Goal: Contribute content: Contribute content

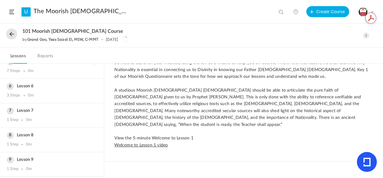
scroll to position [224, 0]
click at [52, 93] on div "3 Steps 0m" at bounding box center [52, 93] width 91 height 5
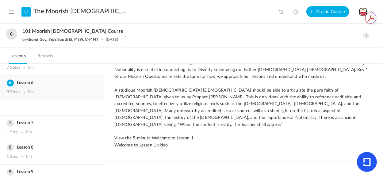
scroll to position [111, 0]
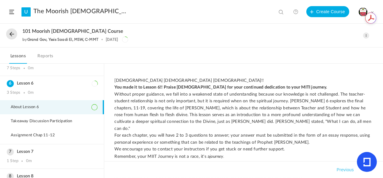
scroll to position [45, 0]
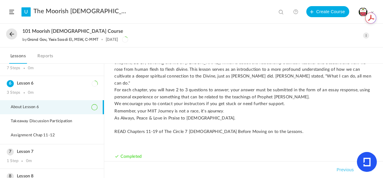
click at [368, 34] on span at bounding box center [366, 36] width 6 height 6
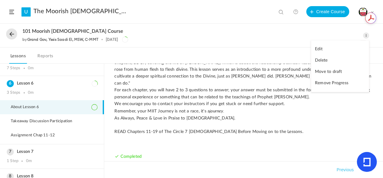
click at [321, 49] on link "Edit" at bounding box center [341, 49] width 58 height 11
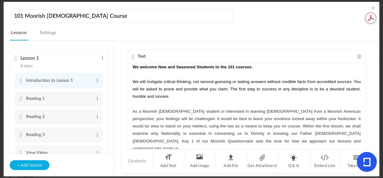
drag, startPoint x: 112, startPoint y: 54, endPoint x: 114, endPoint y: 142, distance: 88.1
click at [114, 142] on ul "Lesson 1 8 steps Edit Delete Introduction to Lesson 1 Edit Delete Reading 1 Edi…" at bounding box center [59, 97] width 110 height 113
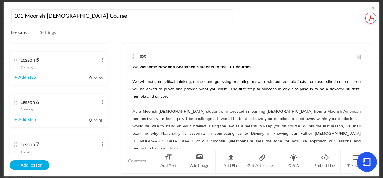
scroll to position [327, 0]
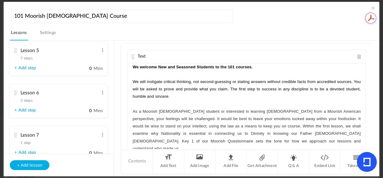
click at [14, 94] on cite at bounding box center [15, 93] width 4 height 5
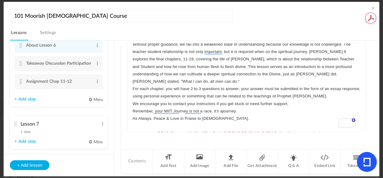
scroll to position [0, 0]
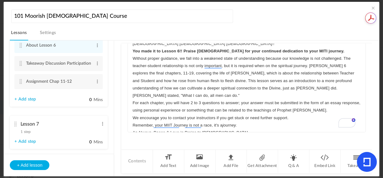
click at [355, 87] on p "﻿﻿﻿ ﻿ Without proper guidance, we fall into a weakened state of understanding b…" at bounding box center [247, 77] width 228 height 45
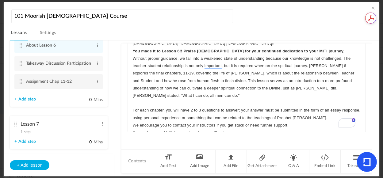
click at [20, 83] on cite at bounding box center [20, 81] width 4 height 5
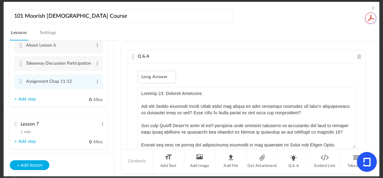
drag, startPoint x: 353, startPoint y: 104, endPoint x: 366, endPoint y: 156, distance: 53.5
click at [366, 156] on body "U The Moorish [DEMOGRAPHIC_DATA] Therocratic Insitute. MITI View all No results…" at bounding box center [191, 89] width 383 height 178
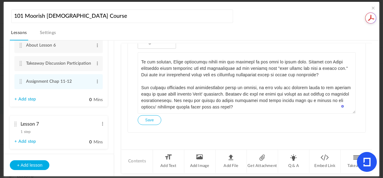
click at [30, 101] on link "+ Add step" at bounding box center [24, 99] width 21 height 5
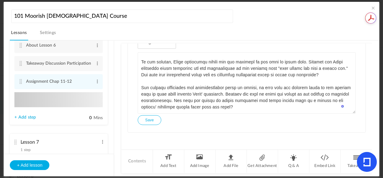
type input "Step 4"
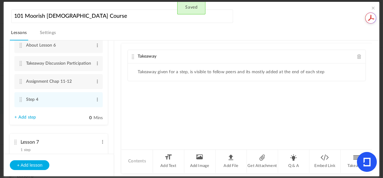
click at [358, 57] on span at bounding box center [360, 56] width 4 height 5
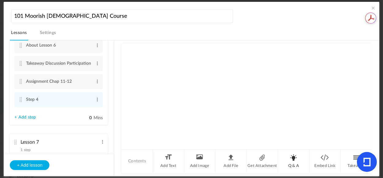
click at [292, 160] on li "Q & A" at bounding box center [293, 161] width 31 height 23
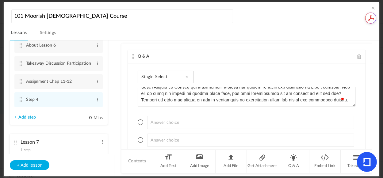
click at [187, 77] on span at bounding box center [187, 77] width 3 height 3
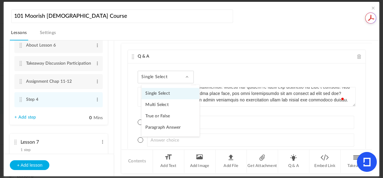
click at [171, 128] on link "Paragraph Answer" at bounding box center [171, 127] width 58 height 11
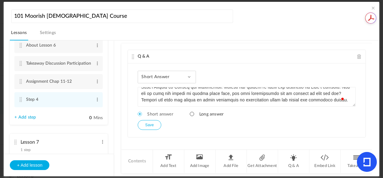
click at [192, 113] on span at bounding box center [192, 114] width 4 height 4
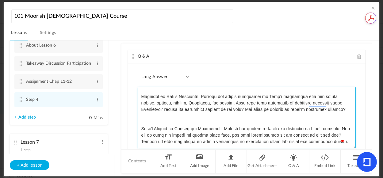
drag, startPoint x: 351, startPoint y: 106, endPoint x: 361, endPoint y: 178, distance: 72.8
click at [361, 178] on section "101 Moorish Islamic Course Lessons Settings Publish Lesson 1 8 steps Edit Delet…" at bounding box center [191, 89] width 383 height 178
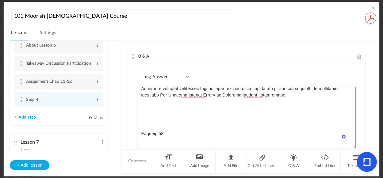
click at [147, 100] on textarea "To enrich screen reader interactions, please activate Accessibility in Grammarl…" at bounding box center [247, 117] width 218 height 61
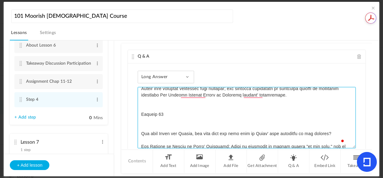
click at [183, 122] on textarea "To enrich screen reader interactions, please activate Accessibility in Grammarl…" at bounding box center [247, 117] width 218 height 61
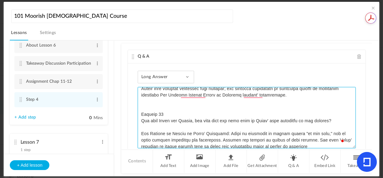
click at [188, 116] on textarea "To enrich screen reader interactions, please activate Accessibility in Grammarl…" at bounding box center [247, 117] width 218 height 61
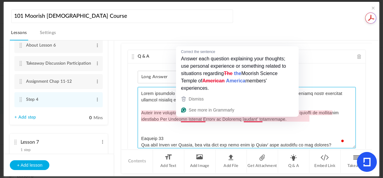
drag, startPoint x: 238, startPoint y: 128, endPoint x: 259, endPoint y: 121, distance: 22.9
click at [238, 128] on textarea "To enrich screen reader interactions, please activate Accessibility in Grammarl…" at bounding box center [247, 117] width 218 height 61
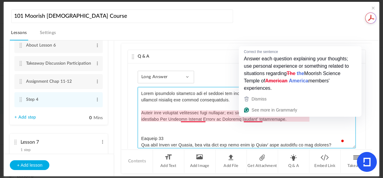
click at [255, 125] on textarea "To enrich screen reader interactions, please activate Accessibility in Grammarl…" at bounding box center [247, 117] width 218 height 61
click at [262, 121] on textarea "To enrich screen reader interactions, please activate Accessibility in Grammarl…" at bounding box center [247, 117] width 218 height 61
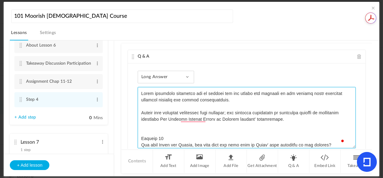
click at [165, 133] on textarea "To enrich screen reader interactions, please activate Accessibility in Grammarl…" at bounding box center [247, 117] width 218 height 61
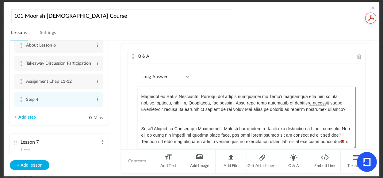
click at [146, 113] on textarea "To enrich screen reader interactions, please activate Accessibility in Grammarl…" at bounding box center [247, 117] width 218 height 61
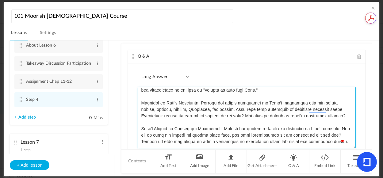
drag, startPoint x: 350, startPoint y: 134, endPoint x: 350, endPoint y: 126, distance: 8.0
click at [350, 126] on textarea "To enrich screen reader interactions, please activate Accessibility in Grammarl…" at bounding box center [247, 117] width 218 height 61
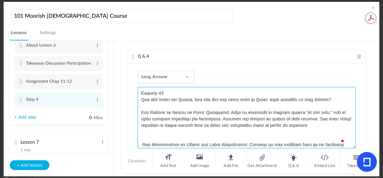
click at [141, 131] on textarea "To enrich screen reader interactions, please activate Accessibility in Grammarl…" at bounding box center [247, 117] width 218 height 61
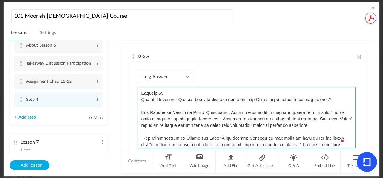
click at [143, 137] on textarea "To enrich screen reader interactions, please activate Accessibility in Grammarl…" at bounding box center [247, 117] width 218 height 61
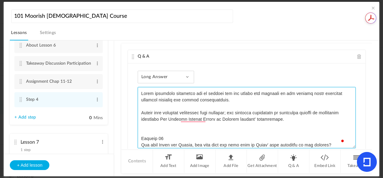
type textarea "These questions encourage you to explore the key themes and concepts of the pas…"
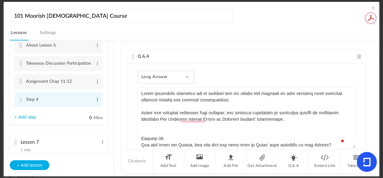
click at [96, 100] on span at bounding box center [97, 100] width 5 height 6
click at [83, 107] on link "Edit" at bounding box center [88, 109] width 24 height 7
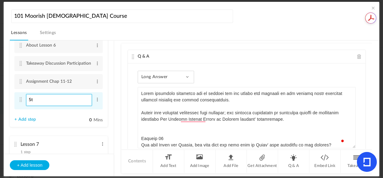
type input "S"
paste input "Chapter 13 & 14"
click at [45, 100] on input "Chapter 13 & 14" at bounding box center [59, 100] width 66 height 12
click at [48, 101] on input "Chap13 & 14" at bounding box center [59, 100] width 66 height 12
click at [49, 100] on input "Chap13 - 14" at bounding box center [59, 100] width 66 height 12
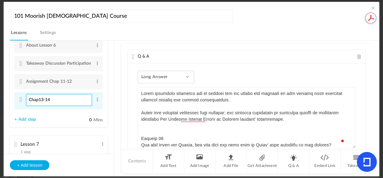
click at [28, 102] on input "Chap13-14" at bounding box center [59, 100] width 66 height 12
type input "Assignments Chap13-14"
click at [27, 119] on link "+ Add step" at bounding box center [24, 119] width 21 height 5
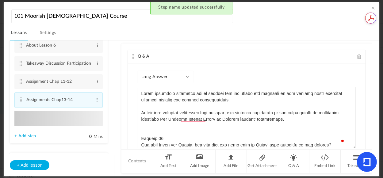
type input "Step 5"
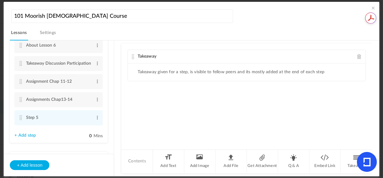
click at [358, 54] on span at bounding box center [360, 56] width 4 height 5
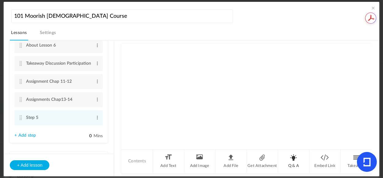
click at [293, 160] on li "Q & A" at bounding box center [293, 161] width 31 height 23
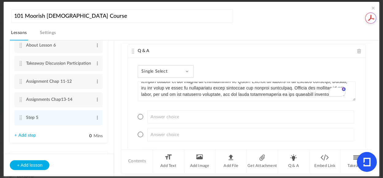
scroll to position [4, 0]
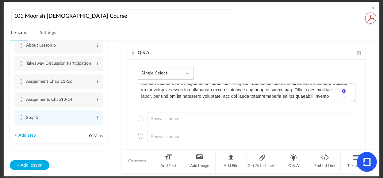
click at [187, 71] on div "Single Select Single Select Multi Select True or False Paragraph Answer" at bounding box center [166, 73] width 56 height 13
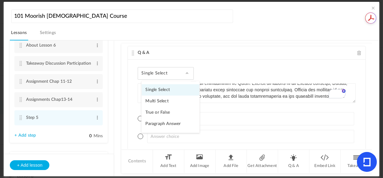
click at [155, 123] on link "Paragraph Answer" at bounding box center [171, 123] width 58 height 11
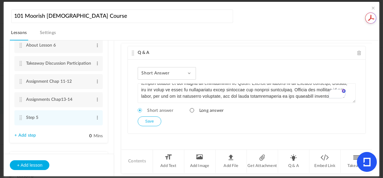
click at [191, 110] on span at bounding box center [192, 110] width 4 height 4
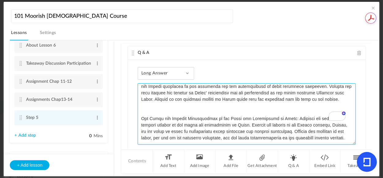
scroll to position [216, 0]
drag, startPoint x: 352, startPoint y: 101, endPoint x: 354, endPoint y: 175, distance: 73.4
click at [353, 178] on section "101 Moorish Islamic Course Lessons Settings Publish Lesson 1 8 steps Edit Delet…" at bounding box center [191, 89] width 383 height 178
click at [152, 96] on textarea "To enrich screen reader interactions, please activate Accessibility in Grammarl…" at bounding box center [247, 114] width 218 height 61
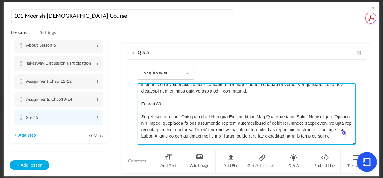
scroll to position [166, 0]
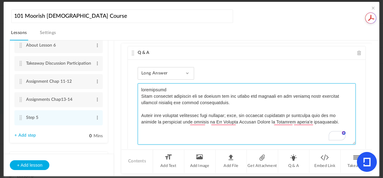
click at [142, 90] on textarea "To enrich screen reader interactions, please activate Accessibility in Grammarl…" at bounding box center [247, 114] width 218 height 61
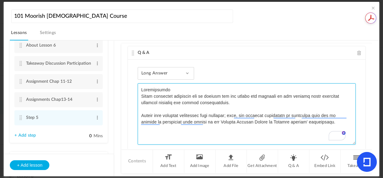
click at [210, 120] on textarea "To enrich screen reader interactions, please activate Accessibility in Grammarl…" at bounding box center [247, 114] width 218 height 61
click at [149, 127] on textarea "To enrich screen reader interactions, please activate Accessibility in Grammarl…" at bounding box center [247, 114] width 218 height 61
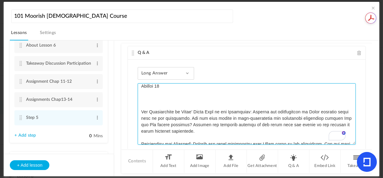
click at [148, 91] on textarea "To enrich screen reader interactions, please activate Accessibility in Grammarl…" at bounding box center [247, 114] width 218 height 61
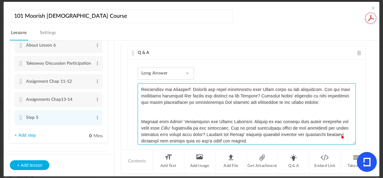
click at [141, 108] on textarea "To enrich screen reader interactions, please activate Accessibility in Grammarl…" at bounding box center [247, 114] width 218 height 61
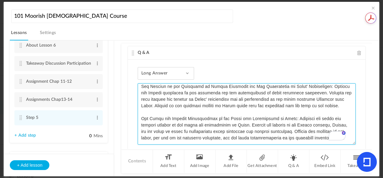
click at [328, 126] on textarea "To enrich screen reader interactions, please activate Accessibility in Grammarl…" at bounding box center [247, 114] width 218 height 61
type textarea "Instructions These questions encourage you to explore the key themes and concep…"
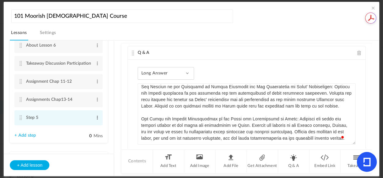
click at [95, 118] on span at bounding box center [97, 118] width 5 height 6
click at [79, 127] on link "Edit" at bounding box center [88, 127] width 24 height 7
type input "S"
paste input "Chapters 15 & 16"
drag, startPoint x: 57, startPoint y: 119, endPoint x: 65, endPoint y: 118, distance: 7.7
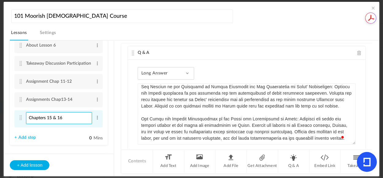
click at [58, 119] on input "Chapters 15 & 16" at bounding box center [59, 118] width 66 height 12
click at [47, 118] on input "Chapters 15-16" at bounding box center [59, 118] width 66 height 12
type input "Assignments Chap 15-16"
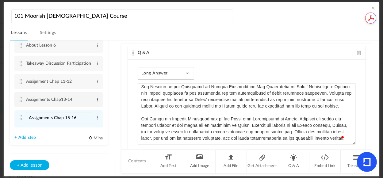
click at [97, 100] on span at bounding box center [97, 100] width 5 height 6
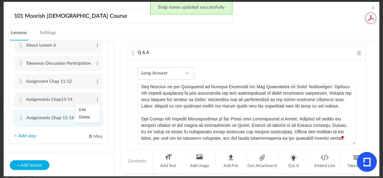
click at [80, 111] on link "Edit" at bounding box center [88, 109] width 24 height 7
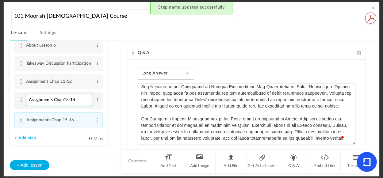
click at [64, 101] on input "Assignments Chap13-14" at bounding box center [59, 100] width 66 height 12
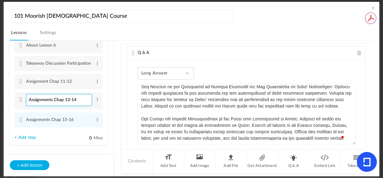
type input "Assignments Chap 13-14"
click at [64, 150] on ul "Lesson 1 8 steps Edit Delete Introduction to Lesson 1 Edit Delete Reading 1 Edi…" at bounding box center [59, 97] width 110 height 113
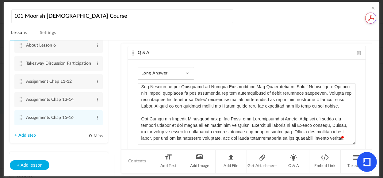
click at [27, 136] on link "+ Add step" at bounding box center [24, 135] width 21 height 5
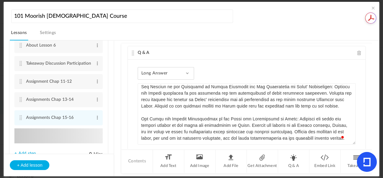
type input "Step 6"
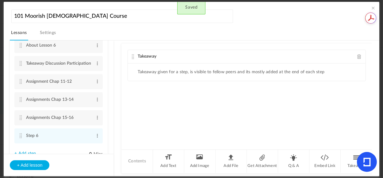
click at [358, 56] on span at bounding box center [360, 56] width 4 height 5
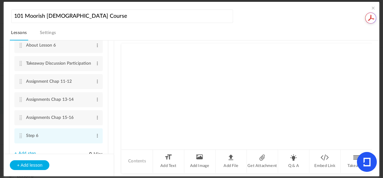
click at [21, 138] on cite at bounding box center [20, 136] width 4 height 5
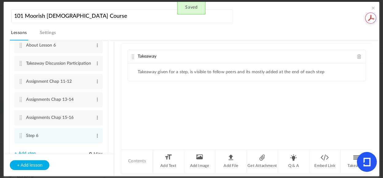
click at [359, 56] on span at bounding box center [360, 56] width 4 height 5
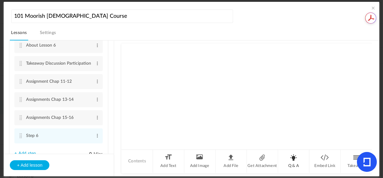
drag, startPoint x: 296, startPoint y: 162, endPoint x: 294, endPoint y: 155, distance: 7.6
click at [296, 162] on li "Q & A" at bounding box center [293, 161] width 31 height 23
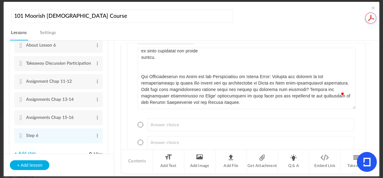
scroll to position [278, 0]
drag, startPoint x: 351, startPoint y: 65, endPoint x: 270, endPoint y: 74, distance: 81.8
click at [367, 175] on main "Q & A Single Select Single Select Multi Select True or False Paragraph Answer +…" at bounding box center [247, 109] width 251 height 136
click at [191, 63] on textarea "To enrich screen reader interactions, please activate Accessibility in Grammarl…" at bounding box center [247, 78] width 218 height 61
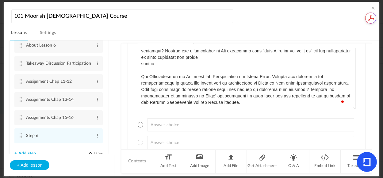
scroll to position [267, 0]
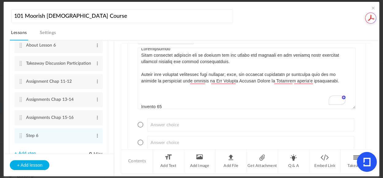
click at [150, 90] on textarea "To enrich screen reader interactions, please activate Accessibility in Grammarl…" at bounding box center [247, 78] width 218 height 61
click at [157, 102] on textarea "To enrich screen reader interactions, please activate Accessibility in Grammarl…" at bounding box center [247, 78] width 218 height 61
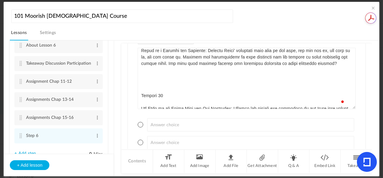
click at [145, 70] on textarea "To enrich screen reader interactions, please activate Accessibility in Grammarl…" at bounding box center [247, 78] width 218 height 61
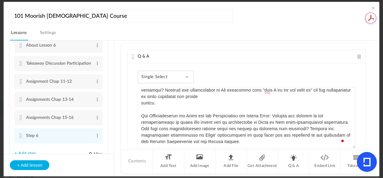
type textarea "Instructions These questions encourage you to explore the key themes and concep…"
click at [188, 76] on span at bounding box center [187, 77] width 3 height 3
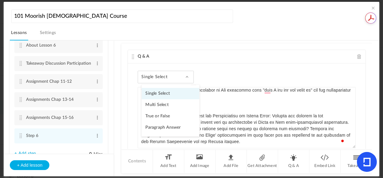
click at [176, 128] on link "Paragraph Answer" at bounding box center [171, 127] width 58 height 11
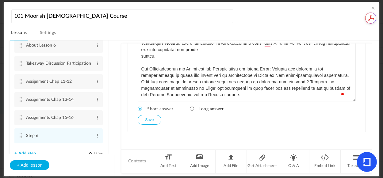
click at [191, 109] on span at bounding box center [192, 109] width 4 height 4
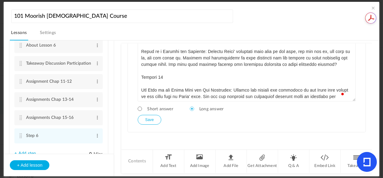
click at [146, 118] on button "Save" at bounding box center [149, 120] width 23 height 10
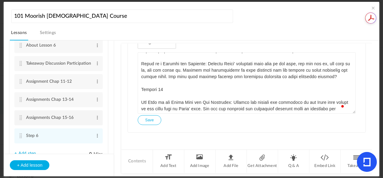
click at [20, 120] on cite at bounding box center [20, 117] width 4 height 5
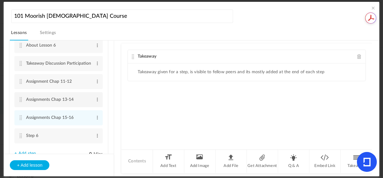
click at [21, 101] on cite at bounding box center [20, 99] width 4 height 5
click at [20, 83] on cite at bounding box center [20, 81] width 4 height 5
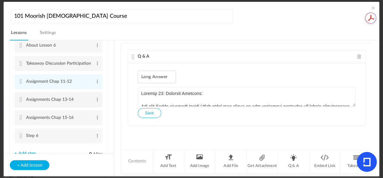
click at [20, 102] on cite at bounding box center [20, 99] width 4 height 5
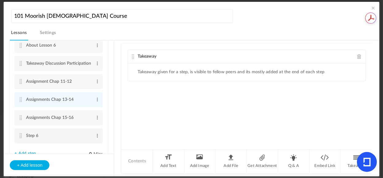
click at [19, 136] on cite at bounding box center [20, 136] width 4 height 5
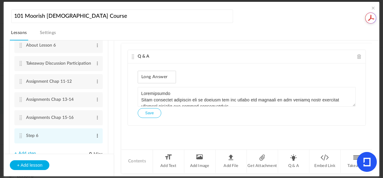
click at [96, 137] on span at bounding box center [97, 136] width 5 height 6
click at [81, 147] on link "Edit" at bounding box center [88, 145] width 24 height 7
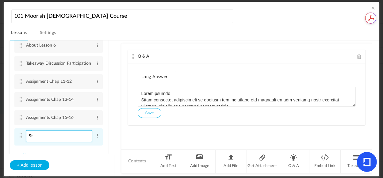
type input "S"
paste input "Chapter 17, 18 & 19"
click at [46, 138] on input "Chapter 17, 18 & 19" at bounding box center [59, 136] width 66 height 12
click at [85, 136] on input "Assignments Chapt 17, 18 & 19" at bounding box center [59, 136] width 66 height 12
click at [84, 136] on input "Assignments Chapt 17, 18 & 19" at bounding box center [59, 136] width 66 height 12
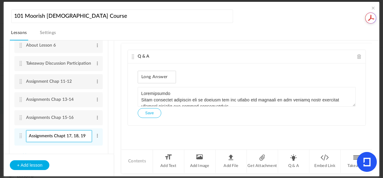
type input "Assignments Chapt 17, 18, 19"
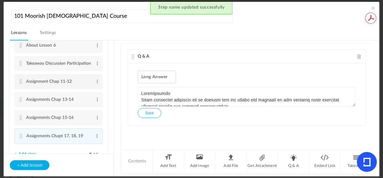
click at [21, 83] on cite at bounding box center [20, 81] width 4 height 5
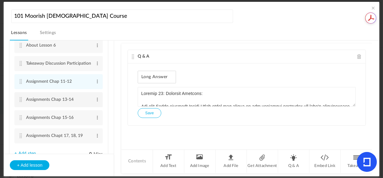
click at [20, 101] on cite at bounding box center [20, 99] width 4 height 5
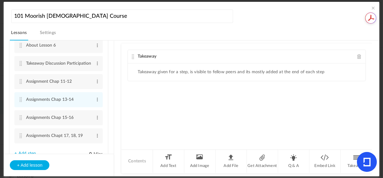
click at [358, 55] on span at bounding box center [360, 56] width 4 height 5
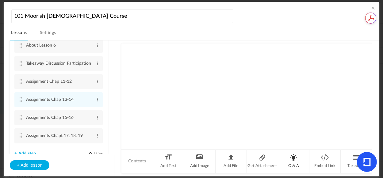
click at [295, 160] on li "Q & A" at bounding box center [293, 161] width 31 height 23
click at [157, 119] on button "Save" at bounding box center [149, 120] width 23 height 10
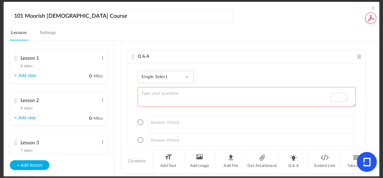
scroll to position [45, 0]
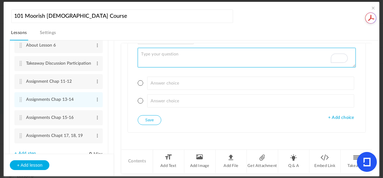
click at [165, 54] on textarea "To enrich screen reader interactions, please activate Accessibility in Grammarl…" at bounding box center [247, 58] width 218 height 20
paste textarea "Instructions These questions encourage you to explore the key themes and concep…"
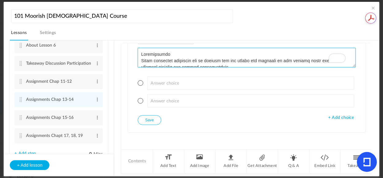
scroll to position [267, 0]
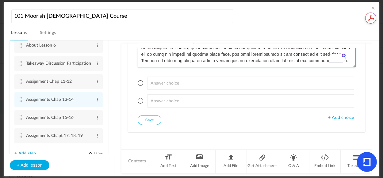
drag, startPoint x: 351, startPoint y: 67, endPoint x: 345, endPoint y: 70, distance: 7.6
click at [355, 96] on div "Single Select Single Select Multi Select True or False Paragraph Answer + Add c…" at bounding box center [247, 78] width 238 height 108
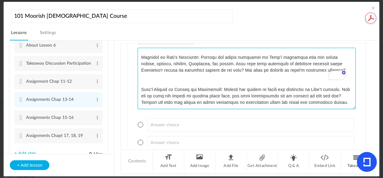
scroll to position [0, 0]
drag, startPoint x: 352, startPoint y: 66, endPoint x: 307, endPoint y: 147, distance: 93.0
click at [357, 178] on section "101 Moorish [DEMOGRAPHIC_DATA] Course Lessons Settings Publish Lesson 1 8 steps…" at bounding box center [191, 89] width 383 height 178
click at [147, 59] on textarea "To enrich screen reader interactions, please activate Accessibility in Grammarl…" at bounding box center [247, 78] width 218 height 61
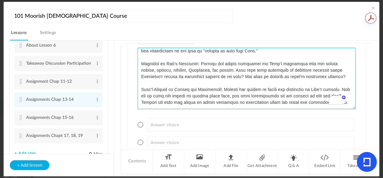
scroll to position [222, 0]
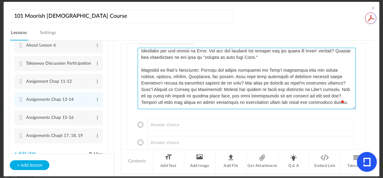
click at [169, 91] on textarea "To enrich screen reader interactions, please activate Accessibility in Grammarl…" at bounding box center [247, 78] width 218 height 61
drag, startPoint x: 175, startPoint y: 81, endPoint x: 179, endPoint y: 85, distance: 5.2
click at [177, 83] on textarea "To enrich screen reader interactions, please activate Accessibility in Grammarl…" at bounding box center [247, 78] width 218 height 61
drag, startPoint x: 224, startPoint y: 85, endPoint x: 292, endPoint y: 81, distance: 68.0
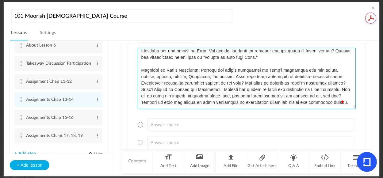
click at [285, 80] on textarea "To enrich screen reader interactions, please activate Accessibility in Grammarl…" at bounding box center [247, 78] width 218 height 61
click at [347, 78] on textarea "To enrich screen reader interactions, please activate Accessibility in Grammarl…" at bounding box center [247, 78] width 218 height 61
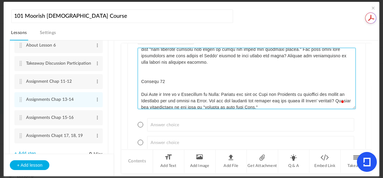
click at [138, 68] on textarea "To enrich screen reader interactions, please activate Accessibility in Grammarl…" at bounding box center [247, 78] width 218 height 61
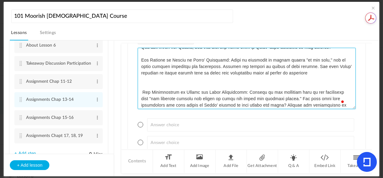
click at [143, 91] on textarea "To enrich screen reader interactions, please activate Accessibility in Grammarl…" at bounding box center [247, 78] width 218 height 61
click at [145, 81] on textarea "To enrich screen reader interactions, please activate Accessibility in Grammarl…" at bounding box center [247, 78] width 218 height 61
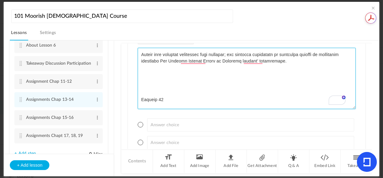
click at [145, 69] on textarea "To enrich screen reader interactions, please activate Accessibility in Grammarl…" at bounding box center [247, 78] width 218 height 61
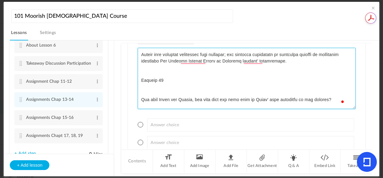
click at [152, 86] on textarea "To enrich screen reader interactions, please activate Accessibility in Grammarl…" at bounding box center [247, 78] width 218 height 61
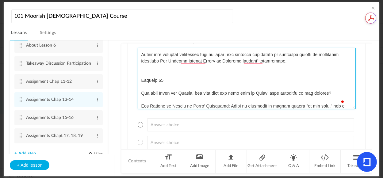
click at [144, 67] on textarea "To enrich screen reader interactions, please activate Accessibility in Grammarl…" at bounding box center [247, 78] width 218 height 61
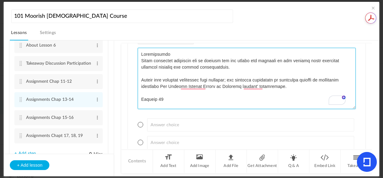
click at [191, 53] on textarea "To enrich screen reader interactions, please activate Accessibility in Grammarl…" at bounding box center [247, 78] width 218 height 61
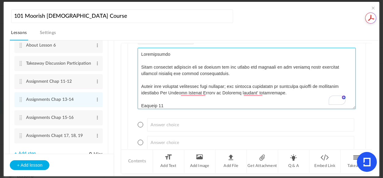
click at [165, 57] on textarea "To enrich screen reader interactions, please activate Accessibility in Grammarl…" at bounding box center [247, 78] width 218 height 61
click at [168, 56] on textarea "To enrich screen reader interactions, please activate Accessibility in Grammarl…" at bounding box center [247, 78] width 218 height 61
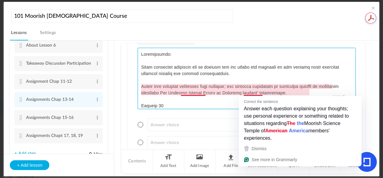
click at [263, 93] on textarea "To enrich screen reader interactions, please activate Accessibility in Grammarl…" at bounding box center [247, 78] width 218 height 61
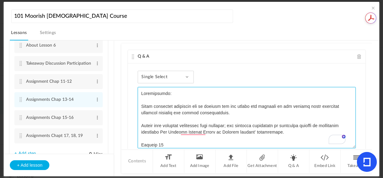
type textarea "Instructions: These questions encourage you to explore the key themes and conce…"
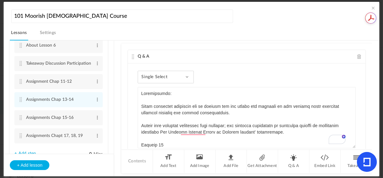
click at [184, 76] on div "Single Select Single Select Multi Select True or False Paragraph Answer" at bounding box center [166, 77] width 56 height 13
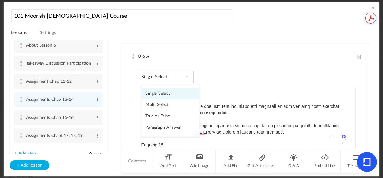
click at [164, 126] on link "Paragraph Answer" at bounding box center [171, 127] width 58 height 11
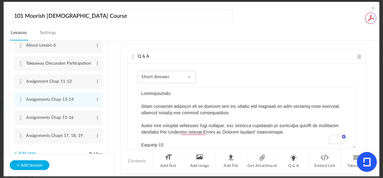
drag, startPoint x: 368, startPoint y: 85, endPoint x: 369, endPoint y: 123, distance: 38.4
click at [369, 123] on div "Q & A Short Answer Single Select Multi Select True or False Paragraph Answer Sh…" at bounding box center [247, 97] width 251 height 106
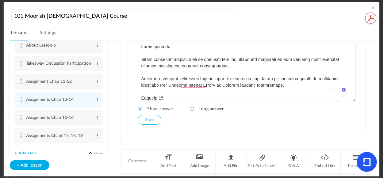
click at [193, 110] on span at bounding box center [192, 109] width 4 height 4
click at [148, 118] on button "Save" at bounding box center [149, 120] width 23 height 10
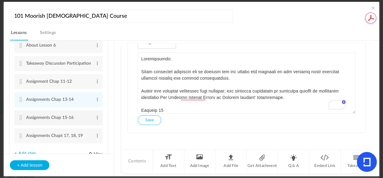
click at [20, 120] on cite at bounding box center [20, 117] width 4 height 5
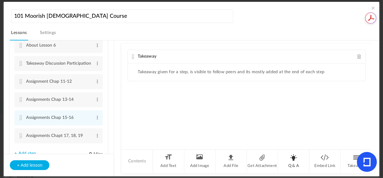
click at [294, 158] on li "Q & A" at bounding box center [293, 161] width 31 height 23
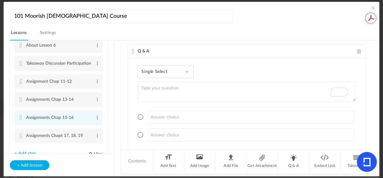
scroll to position [10, 0]
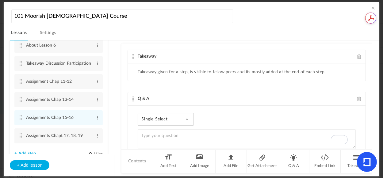
click at [358, 57] on span at bounding box center [360, 56] width 4 height 5
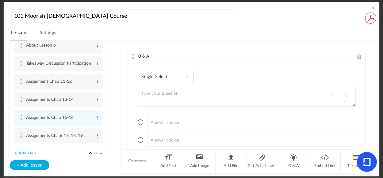
scroll to position [12, 0]
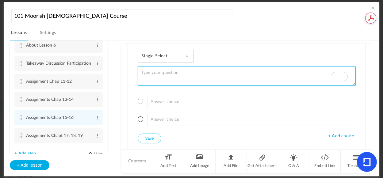
click at [195, 73] on textarea "To enrich screen reader interactions, please activate Accessibility in Grammarl…" at bounding box center [247, 76] width 218 height 20
paste textarea "Loremipsumdo Sitam consectet adipiscin eli se doeiusm tem inc utlabo etd magnaa…"
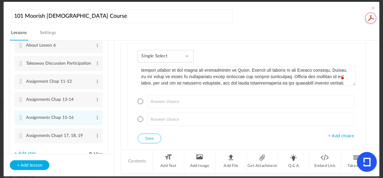
click at [188, 56] on span at bounding box center [187, 56] width 3 height 3
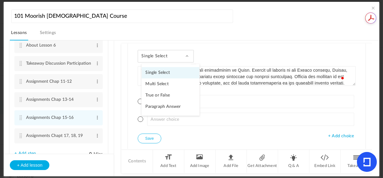
click at [165, 107] on link "Paragraph Answer" at bounding box center [171, 106] width 58 height 11
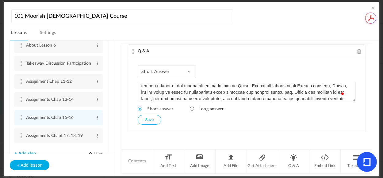
click at [192, 109] on span at bounding box center [192, 109] width 4 height 4
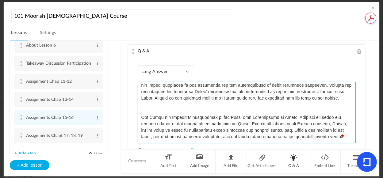
drag, startPoint x: 351, startPoint y: 100, endPoint x: 305, endPoint y: 162, distance: 77.4
click at [352, 178] on section "101 Moorish [DEMOGRAPHIC_DATA] Course Lessons Settings Publish Lesson 1 8 steps…" at bounding box center [191, 89] width 383 height 178
click at [140, 105] on textarea "To enrich screen reader interactions, please activate Accessibility in Grammarl…" at bounding box center [247, 112] width 218 height 61
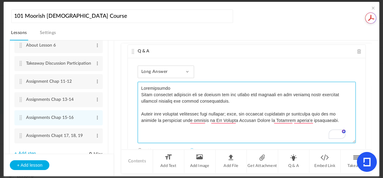
click at [173, 90] on textarea "To enrich screen reader interactions, please activate Accessibility in Grammarl…" at bounding box center [247, 112] width 218 height 61
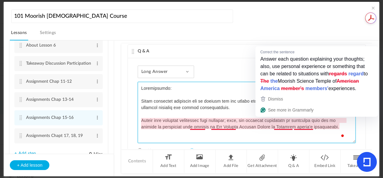
click at [293, 127] on textarea "To enrich screen reader interactions, please activate Accessibility in Grammarl…" at bounding box center [247, 112] width 218 height 61
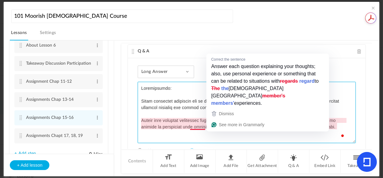
click at [195, 126] on textarea "To enrich screen reader interactions, please activate Accessibility in Grammarl…" at bounding box center [247, 112] width 218 height 61
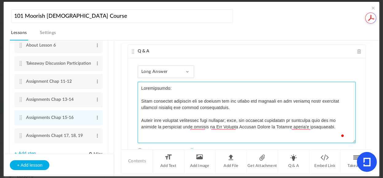
click at [195, 126] on textarea "To enrich screen reader interactions, please activate Accessibility in Grammarl…" at bounding box center [247, 112] width 218 height 61
click at [229, 130] on textarea "To enrich screen reader interactions, please activate Accessibility in Grammarl…" at bounding box center [247, 112] width 218 height 61
click at [267, 140] on textarea "To enrich screen reader interactions, please activate Accessibility in Grammarl…" at bounding box center [247, 112] width 218 height 61
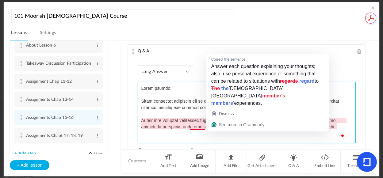
click at [228, 128] on textarea "To enrich screen reader interactions, please activate Accessibility in Grammarl…" at bounding box center [247, 112] width 218 height 61
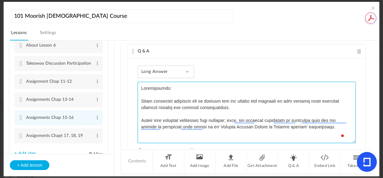
click at [211, 127] on textarea "To enrich screen reader interactions, please activate Accessibility in Grammarl…" at bounding box center [247, 112] width 218 height 61
drag, startPoint x: 352, startPoint y: 85, endPoint x: 352, endPoint y: 90, distance: 4.9
click at [352, 90] on textarea "To enrich screen reader interactions, please activate Accessibility in Grammarl…" at bounding box center [247, 112] width 218 height 61
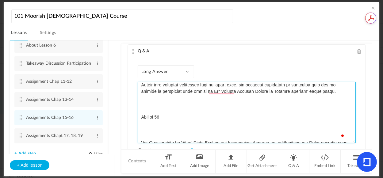
click at [148, 98] on textarea "To enrich screen reader interactions, please activate Accessibility in Grammarl…" at bounding box center [247, 112] width 218 height 61
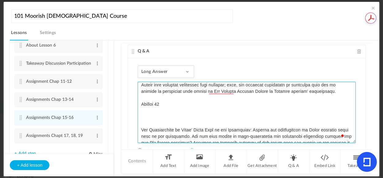
click at [147, 110] on textarea "To enrich screen reader interactions, please activate Accessibility in Grammarl…" at bounding box center [247, 112] width 218 height 61
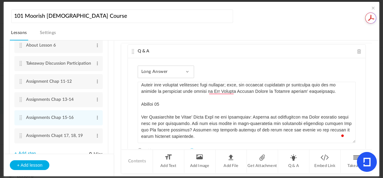
drag, startPoint x: 352, startPoint y: 94, endPoint x: 354, endPoint y: 99, distance: 5.1
click at [354, 99] on div "Long Answer Single Select Multi Select True or False Paragraph Answer Short ans…" at bounding box center [247, 116] width 238 height 116
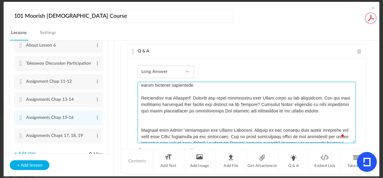
click at [145, 118] on textarea "To enrich screen reader interactions, please activate Accessibility in Grammarl…" at bounding box center [247, 112] width 218 height 61
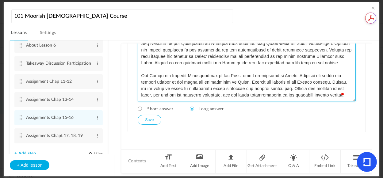
type textarea "Instructions: These questions encourage you to explore the key themes and conce…"
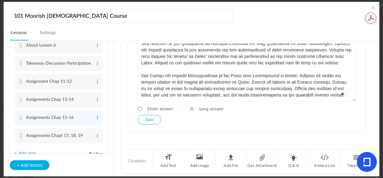
click at [152, 122] on button "Save" at bounding box center [149, 120] width 23 height 10
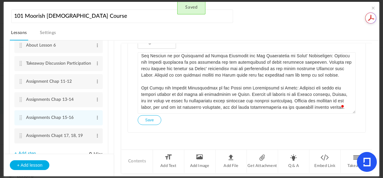
click at [21, 138] on cite at bounding box center [20, 136] width 4 height 5
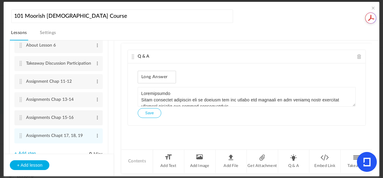
click at [21, 119] on cite at bounding box center [20, 117] width 4 height 5
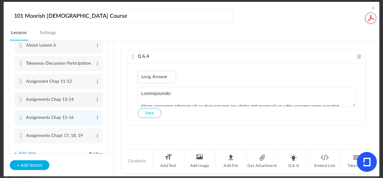
click at [20, 101] on cite at bounding box center [20, 99] width 4 height 5
click at [23, 83] on li "Assignment Chap 11-12 Edit Delete" at bounding box center [58, 81] width 88 height 15
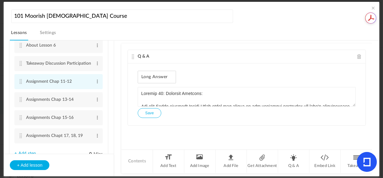
click at [20, 84] on cite at bounding box center [20, 81] width 4 height 5
click at [21, 65] on cite at bounding box center [20, 63] width 4 height 5
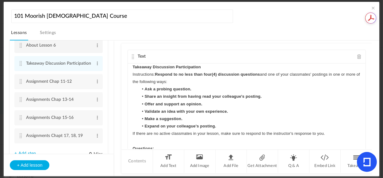
click at [21, 48] on cite at bounding box center [20, 45] width 4 height 5
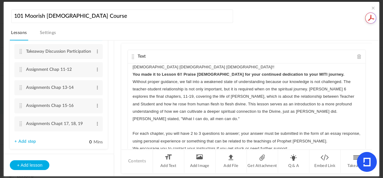
click at [20, 142] on link "+ Add step" at bounding box center [24, 141] width 21 height 5
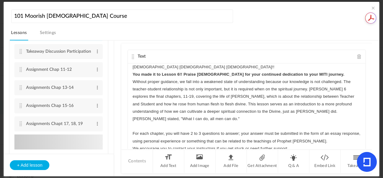
type input "Step 7"
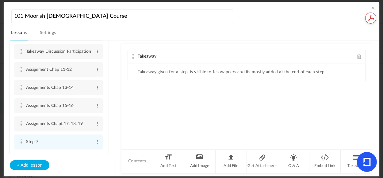
click at [358, 57] on span at bounding box center [360, 56] width 4 height 5
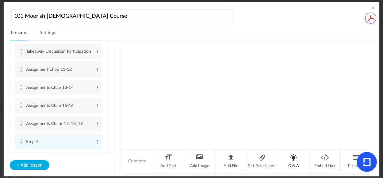
click at [291, 157] on li "Q & A" at bounding box center [293, 161] width 31 height 23
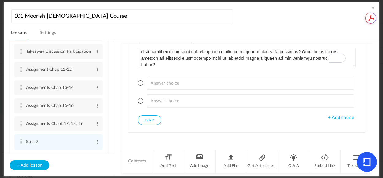
scroll to position [93, 0]
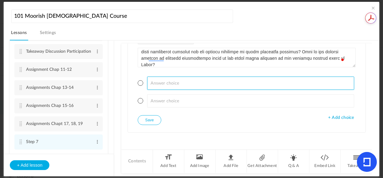
drag, startPoint x: 371, startPoint y: 83, endPoint x: 371, endPoint y: 67, distance: 16.0
click at [371, 67] on div "Lesson 1 8 steps Edit Delete Introduction to Lesson 1 Edit Delete" at bounding box center [195, 109] width 370 height 136
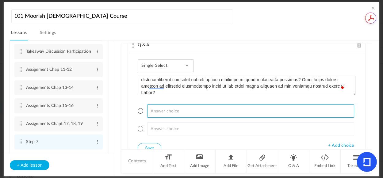
scroll to position [0, 0]
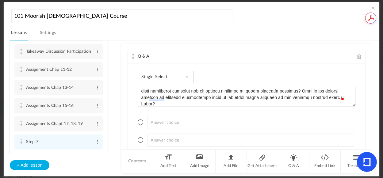
click at [187, 74] on div "Single Select Single Select Multi Select True or False Paragraph Answer" at bounding box center [166, 77] width 56 height 13
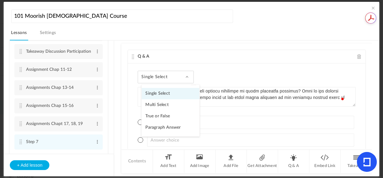
click at [168, 126] on link "Paragraph Answer" at bounding box center [171, 127] width 58 height 11
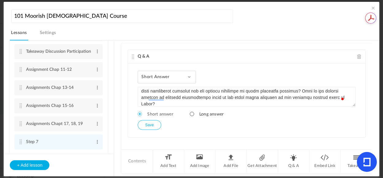
click at [192, 112] on span at bounding box center [192, 114] width 4 height 4
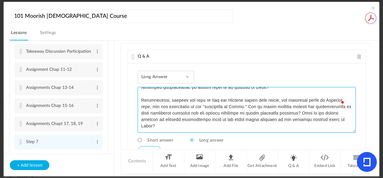
scroll to position [55, 0]
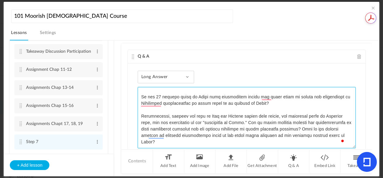
drag, startPoint x: 352, startPoint y: 106, endPoint x: 243, endPoint y: 110, distance: 108.5
click at [363, 175] on main "Q & A Long Answer Single Select Multi Select True or False Paragraph Answer Sho…" at bounding box center [247, 109] width 251 height 136
drag, startPoint x: 350, startPoint y: 129, endPoint x: 350, endPoint y: 111, distance: 18.4
click at [350, 111] on textarea "To enrich screen reader interactions, please activate Accessibility in Grammarl…" at bounding box center [247, 117] width 218 height 61
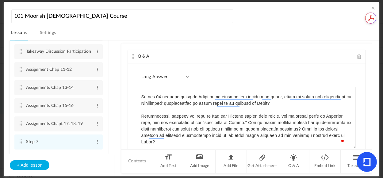
drag, startPoint x: 353, startPoint y: 118, endPoint x: 352, endPoint y: 114, distance: 3.9
click at [352, 114] on div "Long Answer Single Select Multi Select True or False Paragraph Answer Short ans…" at bounding box center [247, 122] width 238 height 116
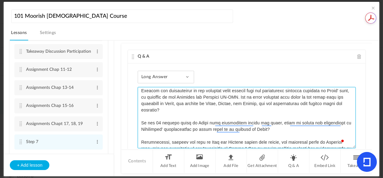
scroll to position [6, 0]
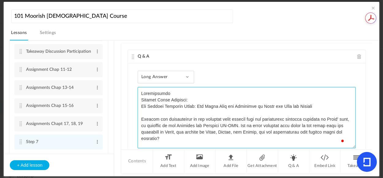
click at [174, 94] on textarea "To enrich screen reader interactions, please activate Accessibility in Grammarl…" at bounding box center [247, 117] width 218 height 61
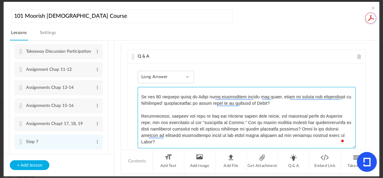
type textarea "Instructions: Summary Essay Question: The Missing Eighteen Years: The Early Lif…"
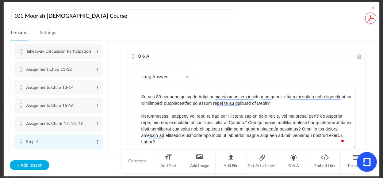
click at [95, 143] on span at bounding box center [97, 142] width 5 height 6
click at [82, 152] on link "Edit" at bounding box center [88, 152] width 24 height 7
type input "S"
paste input "Summary Essay Question"
type input "Summary Essay Question"
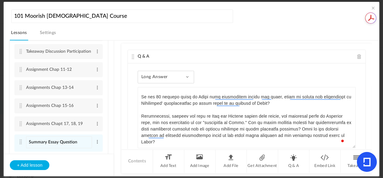
click at [116, 145] on section "Lesson 1 8 steps Edit Delete Introduction to Lesson 1 Edit Delete 0" at bounding box center [194, 109] width 355 height 136
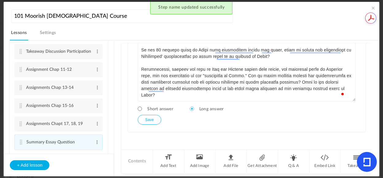
click at [152, 120] on button "Save" at bounding box center [149, 120] width 23 height 10
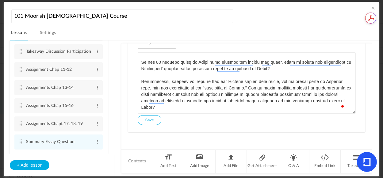
click at [372, 9] on span at bounding box center [374, 8] width 6 height 6
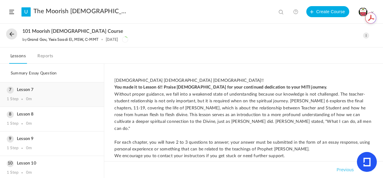
click at [18, 94] on div "Lesson 7 1 Step 0m" at bounding box center [52, 95] width 104 height 24
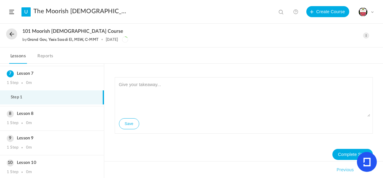
click at [367, 34] on span at bounding box center [366, 36] width 6 height 6
click at [318, 47] on link "Edit" at bounding box center [341, 49] width 58 height 11
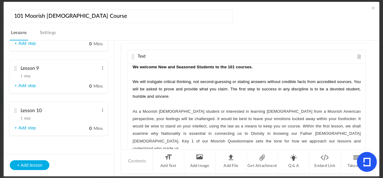
scroll to position [384, 0]
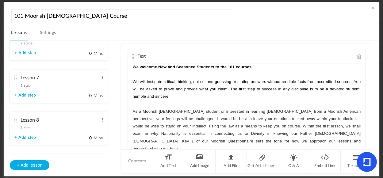
click at [28, 87] on span "1 step" at bounding box center [26, 86] width 10 height 4
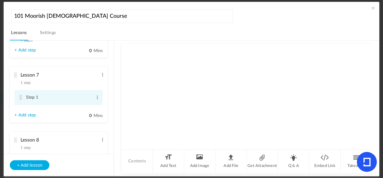
scroll to position [235, 0]
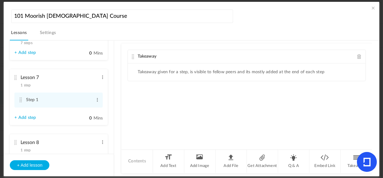
click at [358, 54] on span at bounding box center [360, 56] width 4 height 5
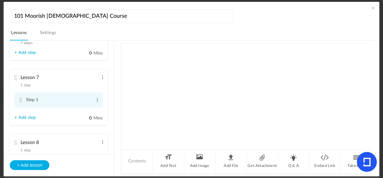
click at [73, 107] on li "Step 1 Edit Delete" at bounding box center [58, 100] width 88 height 15
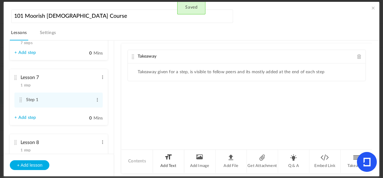
click at [164, 159] on li "Add Text" at bounding box center [168, 161] width 31 height 23
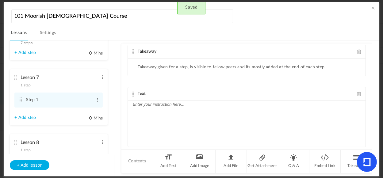
scroll to position [4, 0]
click at [358, 52] on span at bounding box center [360, 53] width 4 height 5
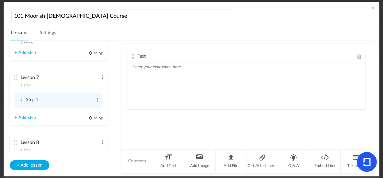
scroll to position [0, 0]
click at [166, 71] on div at bounding box center [247, 87] width 238 height 46
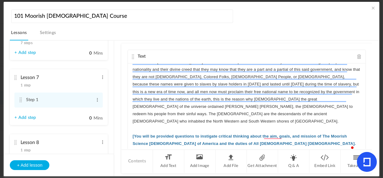
scroll to position [491, 0]
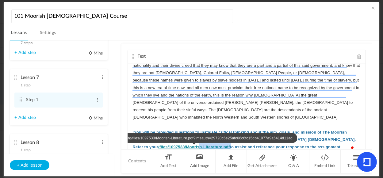
drag, startPoint x: 215, startPoint y: 141, endPoint x: 184, endPoint y: 141, distance: 31.6
click at [184, 141] on p "[You will be provided questions to instigate critical thinking about the aim, g…" at bounding box center [247, 144] width 228 height 30
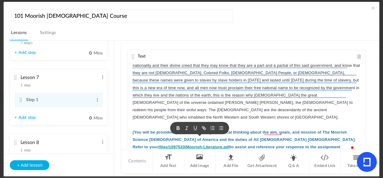
click at [240, 147] on p "[You will be provided questions to instigate critical thinking about the aim, g…" at bounding box center [247, 144] width 228 height 30
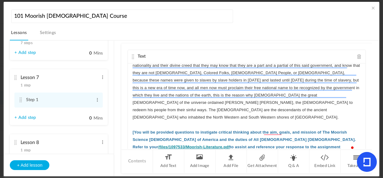
click at [284, 133] on strong "[You will be provided questions to instigate critical thinking about the aim, g…" at bounding box center [245, 139] width 225 height 19
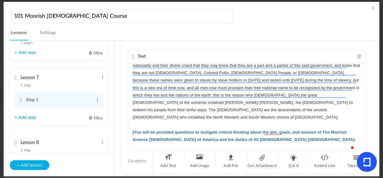
drag, startPoint x: 368, startPoint y: 122, endPoint x: 368, endPoint y: 138, distance: 16.6
click at [368, 139] on div "Text Islam Islam Islam !!! You made it to Lesson 7; we extend high honors to yo…" at bounding box center [247, 97] width 251 height 106
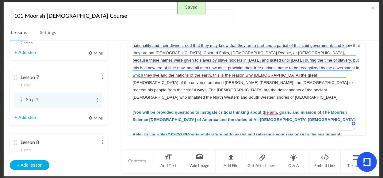
scroll to position [23, 0]
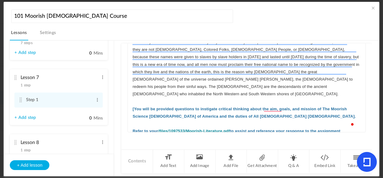
click at [232, 129] on strong "to assist and reference your response to the assignment questions for Act 5 and…" at bounding box center [237, 135] width 209 height 12
click at [158, 129] on strong "﻿ ﻿ Refer to your" at bounding box center [146, 131] width 26 height 5
drag, startPoint x: 270, startPoint y: 124, endPoint x: 196, endPoint y: 123, distance: 74.0
click at [196, 128] on p "﻿ ﻿ Refer to your Moorish Literature /files/1097533/Moorish-Literature.pdf to a…" at bounding box center [247, 135] width 228 height 15
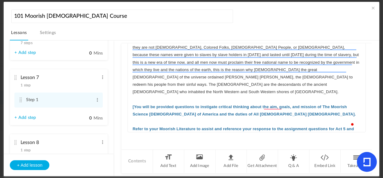
scroll to position [475, 0]
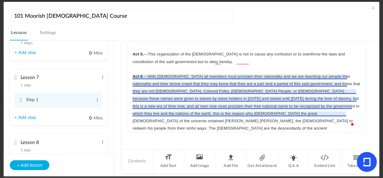
click at [310, 106] on p "Act 6 .—With us all members must proclaim their nationality and we are teaching…" at bounding box center [247, 106] width 228 height 67
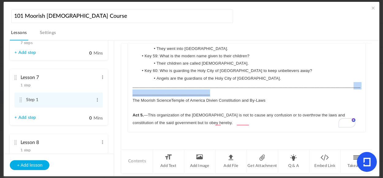
drag, startPoint x: 236, startPoint y: 91, endPoint x: 131, endPoint y: 93, distance: 104.7
click at [130, 95] on div "Islam Islam Islam !!! You made it to Lesson 7; we extend high honors to you for…" at bounding box center [247, 86] width 238 height 92
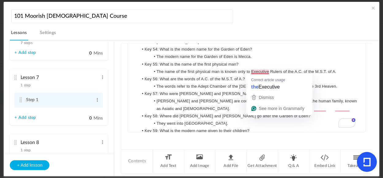
click at [261, 70] on li "The name of the first physical man is known only to Executive Rulers of the A.C…" at bounding box center [250, 71] width 223 height 7
click at [324, 109] on li "Adam and Eve are considered the mothers and fathers of the human family, known …" at bounding box center [250, 105] width 223 height 15
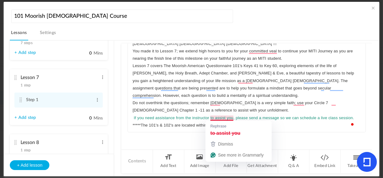
click at [227, 117] on span "If you need assistance from the instructor to assist you, please send a message…" at bounding box center [244, 118] width 220 height 5
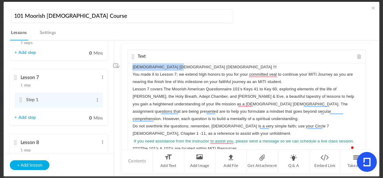
drag, startPoint x: 178, startPoint y: 67, endPoint x: 114, endPoint y: 63, distance: 64.3
click at [114, 63] on section "Lesson 1 8 steps Edit Delete Introduction to Lesson 1 Edit Delete 0" at bounding box center [194, 109] width 355 height 136
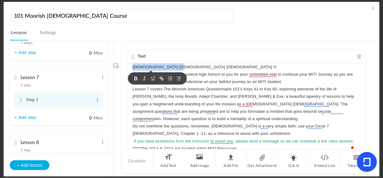
click at [135, 78] on icon "button" at bounding box center [136, 79] width 6 height 6
click at [197, 68] on p "Islam Islam Islam !!!" at bounding box center [247, 67] width 228 height 7
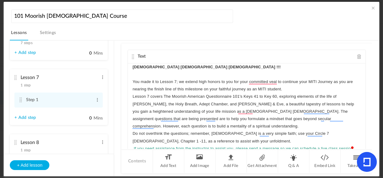
click at [288, 89] on p "You made it to Lesson 7; we extend high honors to you for your committed veal t…" at bounding box center [247, 85] width 228 height 15
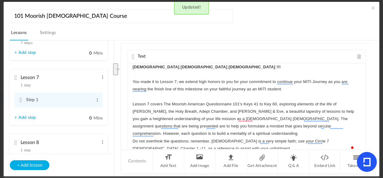
drag, startPoint x: 286, startPoint y: 91, endPoint x: 127, endPoint y: 84, distance: 159.5
click at [127, 84] on div "Text Islam Islam Islam !!! You made it to Lesson 7; we extend high honors to yo…" at bounding box center [247, 97] width 251 height 106
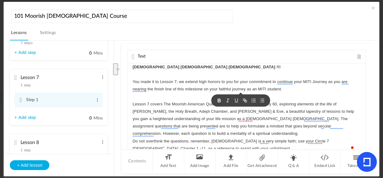
drag, startPoint x: 218, startPoint y: 102, endPoint x: 221, endPoint y: 102, distance: 3.4
click at [218, 102] on icon "button" at bounding box center [219, 102] width 2 height 2
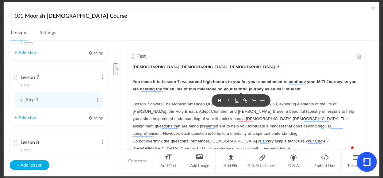
click at [329, 99] on p "To enrich screen reader interactions, please activate Accessibility in Grammarl…" at bounding box center [247, 96] width 228 height 7
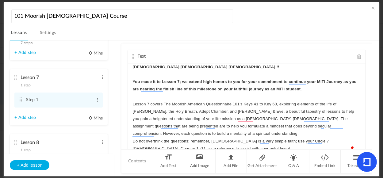
drag, startPoint x: 363, startPoint y: 68, endPoint x: 362, endPoint y: 74, distance: 5.5
click at [362, 74] on div "Text Islam Islam Islam !!! You made it to Lesson 7; we extend high honors to yo…" at bounding box center [247, 97] width 251 height 106
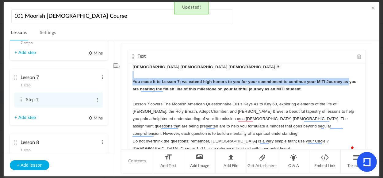
drag, startPoint x: 362, startPoint y: 73, endPoint x: 362, endPoint y: 84, distance: 10.4
click at [362, 84] on div "Islam Islam Islam !!! You made it to Lesson 7; we extend high honors to you for…" at bounding box center [247, 110] width 238 height 92
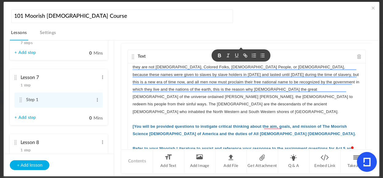
scroll to position [506, 0]
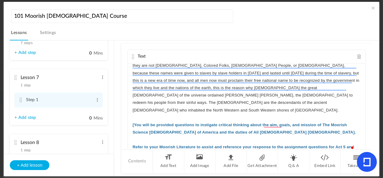
click at [135, 123] on strong "[You will be provided questions to instigate critical thinking about the aim, g…" at bounding box center [244, 129] width 223 height 12
click at [149, 144] on p "﻿ ﻿ Refer to your Moorish Literature to assist and reference your response to t…" at bounding box center [247, 151] width 228 height 15
click at [173, 123] on strong "You will be provided questions to instigate critical thinking about the aim, go…" at bounding box center [231, 129] width 197 height 12
click at [153, 147] on p "﻿ ﻿ Refer to your Moorish Literature to assist and reference your response to t…" at bounding box center [247, 151] width 228 height 15
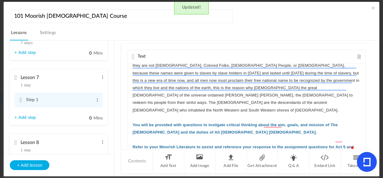
drag, startPoint x: 368, startPoint y: 119, endPoint x: 367, endPoint y: 140, distance: 20.9
click at [368, 146] on div "Text Islam Islam Islam !!! You made it to Lesson 7; we extend high honors to yo…" at bounding box center [247, 97] width 251 height 106
click at [343, 145] on strong "﻿ ﻿ Refer to your Moorish Literature to assist and reference your response to t…" at bounding box center [244, 151] width 223 height 12
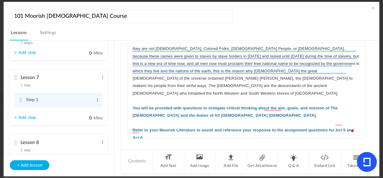
scroll to position [23, 0]
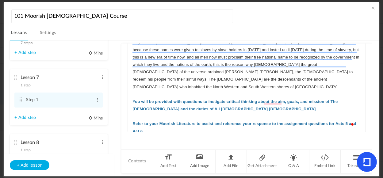
click at [148, 124] on strong "﻿ ﻿ Refer to your Moorish Literature to assist and reference your response to t…" at bounding box center [245, 128] width 225 height 12
click at [259, 135] on div "Text Islam Islam Islam !!! You made it to Lesson 7; we extend high honors to yo…" at bounding box center [247, 97] width 251 height 106
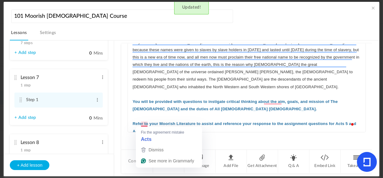
click at [148, 125] on strong "﻿ ﻿ Refer to your Moorish Literature to assist and reference your response to t…" at bounding box center [245, 128] width 225 height 12
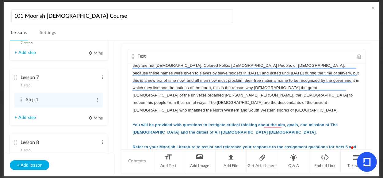
scroll to position [0, 0]
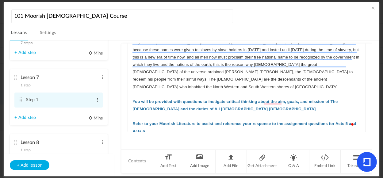
click at [96, 100] on span at bounding box center [97, 100] width 5 height 6
click at [80, 111] on link "Edit" at bounding box center [88, 110] width 24 height 7
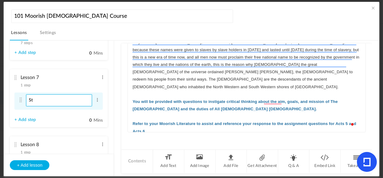
type input "S"
paste input "Introduction to Lesson 7"
type input "Introduction to Lesson 7"
click at [21, 122] on link "+ Add step" at bounding box center [24, 120] width 21 height 5
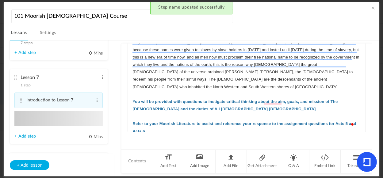
type input "Step 2"
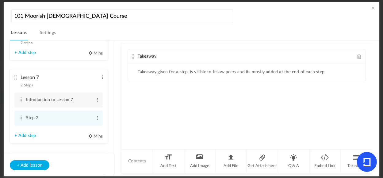
click at [358, 56] on span at bounding box center [360, 56] width 4 height 5
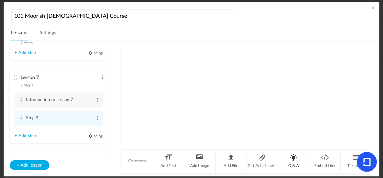
click at [296, 159] on li "Q & A" at bounding box center [293, 161] width 31 height 23
click at [183, 57] on textarea "To enrich screen reader interactions, please activate Accessibility in Grammarl…" at bounding box center [247, 58] width 218 height 20
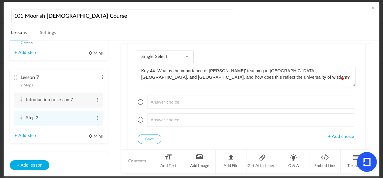
scroll to position [0, 0]
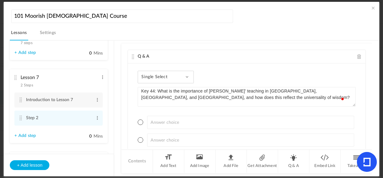
click at [190, 76] on div "Single Select Single Select Multi Select True or False Paragraph Answer" at bounding box center [166, 77] width 56 height 13
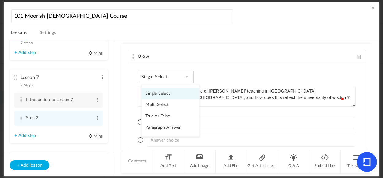
click at [165, 127] on link "Paragraph Answer" at bounding box center [171, 127] width 58 height 11
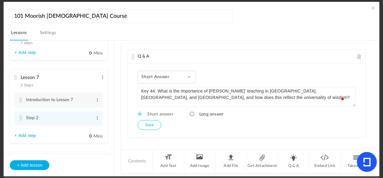
click at [192, 113] on span at bounding box center [192, 114] width 4 height 4
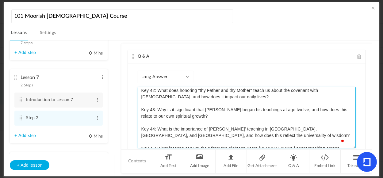
scroll to position [67, 0]
drag, startPoint x: 351, startPoint y: 104, endPoint x: 366, endPoint y: 176, distance: 72.7
click at [366, 177] on section "101 Moorish [DEMOGRAPHIC_DATA] Course Lessons Settings Publish Lesson 1 8 steps…" at bounding box center [191, 89] width 383 height 178
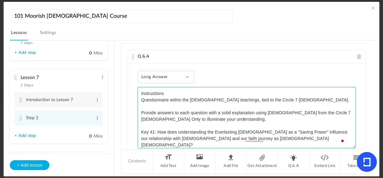
click at [171, 92] on textarea "Instructions Questionnaire within the Moorish Science Temple of America teachin…" at bounding box center [247, 117] width 218 height 61
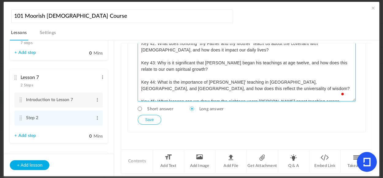
type textarea "Instructions: Questionnaire within the Moorish Science Temple of America teachi…"
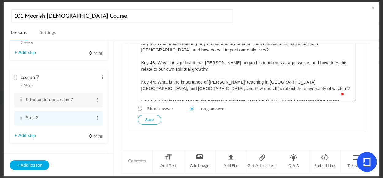
click at [153, 119] on button "Save" at bounding box center [149, 120] width 23 height 10
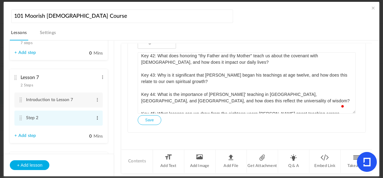
click at [95, 119] on span at bounding box center [97, 118] width 5 height 6
click at [83, 130] on link "Edit" at bounding box center [88, 128] width 24 height 7
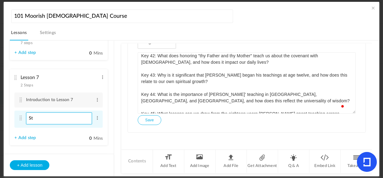
type input "S"
paste input "Questions for Keys 41 -45"
type input "Questions for Keys 41 -45"
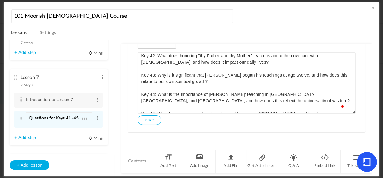
click at [21, 139] on link "+ Add step" at bounding box center [24, 138] width 21 height 5
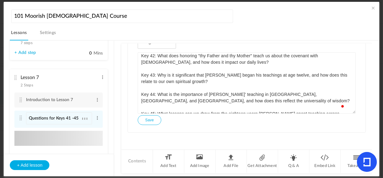
type input "Step 3"
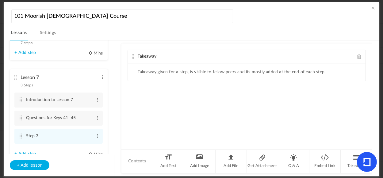
click at [358, 57] on span at bounding box center [360, 56] width 4 height 5
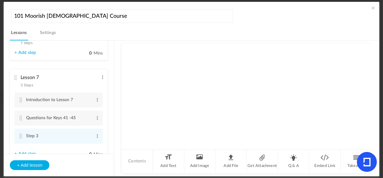
drag, startPoint x: 294, startPoint y: 157, endPoint x: 284, endPoint y: 143, distance: 16.5
click at [294, 156] on li "Q & A" at bounding box center [293, 161] width 31 height 23
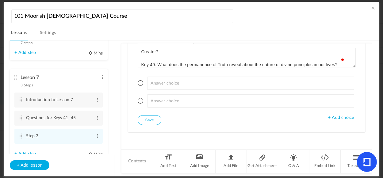
type textarea "Instructions Questionnaire within the Moorish Science Temple of America teachin…"
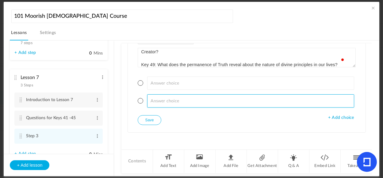
drag, startPoint x: 370, startPoint y: 94, endPoint x: 371, endPoint y: 69, distance: 24.9
click at [371, 69] on div "Lesson 1 8 steps Edit Delete Introduction to Lesson 1 Edit Delete" at bounding box center [195, 109] width 370 height 136
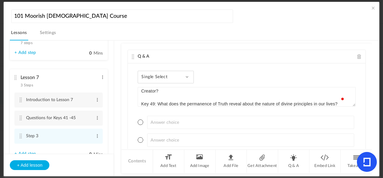
click at [183, 78] on div "Single Select Single Select Multi Select True or False Paragraph Answer" at bounding box center [166, 77] width 56 height 13
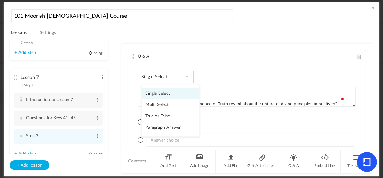
click at [165, 126] on link "Paragraph Answer" at bounding box center [171, 127] width 58 height 11
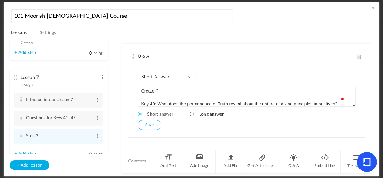
click at [192, 115] on span at bounding box center [192, 114] width 4 height 4
click at [147, 126] on button "Save" at bounding box center [149, 125] width 23 height 10
click at [95, 137] on span at bounding box center [97, 136] width 5 height 6
click at [83, 149] on link "Edit" at bounding box center [88, 146] width 24 height 7
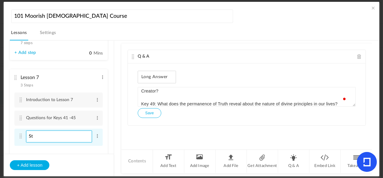
type input "S"
paste input "Questions for Keys 46-50"
type input "Questions for Keys 46-50"
click at [145, 112] on button "Save" at bounding box center [149, 113] width 23 height 10
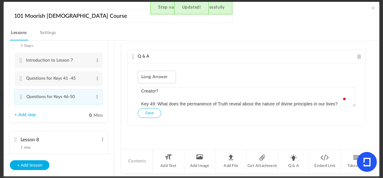
scroll to position [306, 0]
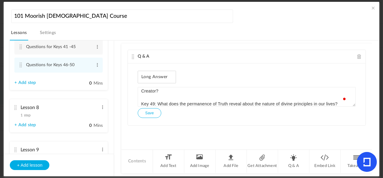
click at [30, 83] on link "+ Add step" at bounding box center [24, 82] width 21 height 5
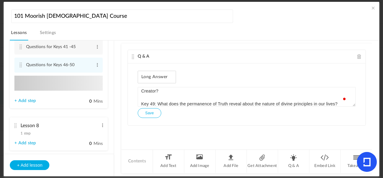
type input "Step 4"
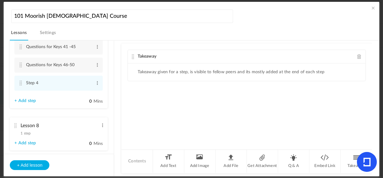
click at [358, 56] on span at bounding box center [360, 56] width 4 height 5
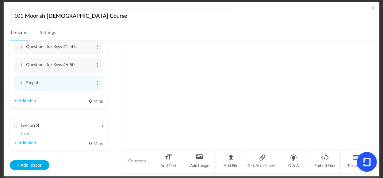
drag, startPoint x: 293, startPoint y: 157, endPoint x: 293, endPoint y: 147, distance: 10.1
click at [293, 157] on li "Q & A" at bounding box center [293, 161] width 31 height 23
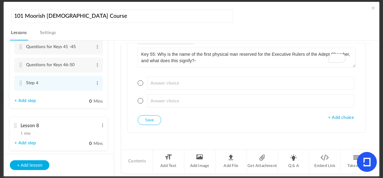
scroll to position [0, 0]
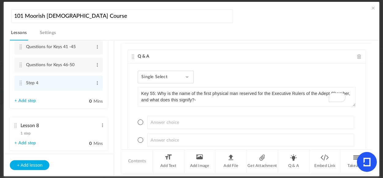
click at [186, 75] on div "Single Select Single Select Multi Select True or False Paragraph Answer" at bounding box center [166, 77] width 56 height 13
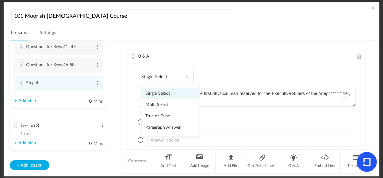
click at [167, 127] on link "Paragraph Answer" at bounding box center [171, 127] width 58 height 11
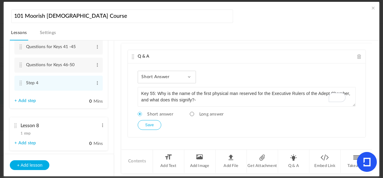
click at [188, 77] on span at bounding box center [189, 77] width 3 height 3
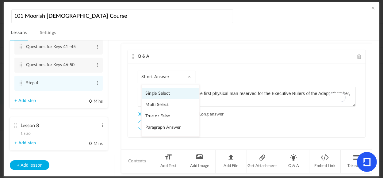
click at [173, 128] on link "Paragraph Answer" at bounding box center [171, 127] width 58 height 11
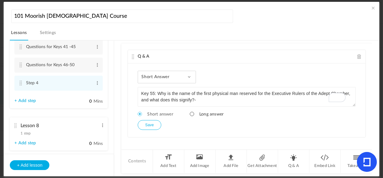
click at [192, 115] on span at bounding box center [192, 114] width 4 height 4
click at [151, 125] on button "Save" at bounding box center [149, 125] width 23 height 10
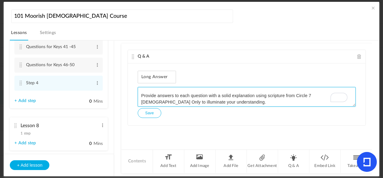
scroll to position [24, 0]
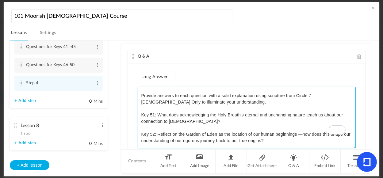
drag, startPoint x: 353, startPoint y: 104, endPoint x: 383, endPoint y: 178, distance: 79.9
click at [383, 178] on section "101 Moorish [DEMOGRAPHIC_DATA] Course Lessons Settings Publish Lesson 1 8 steps…" at bounding box center [191, 89] width 383 height 178
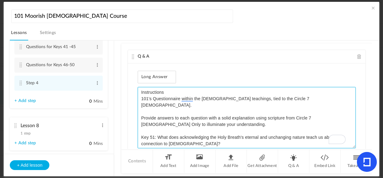
scroll to position [0, 0]
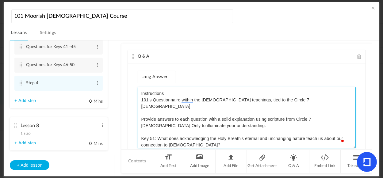
click at [180, 94] on textarea "To enrich screen reader interactions, please activate Accessibility in Grammarl…" at bounding box center [247, 117] width 218 height 61
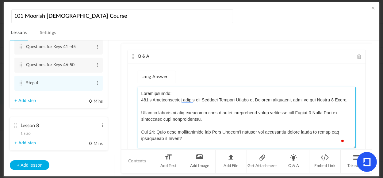
type textarea "Instructions: 101's Questionnaire within the Moorish Science Temple of America …"
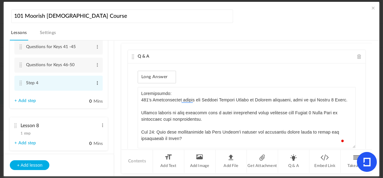
click at [96, 84] on span at bounding box center [97, 83] width 5 height 6
click at [83, 94] on link "Edit" at bounding box center [88, 93] width 24 height 7
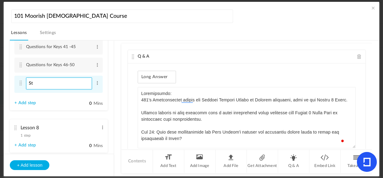
type input "S"
paste input "Questions for Key 51-55"
type input "Questions for Key 51-55"
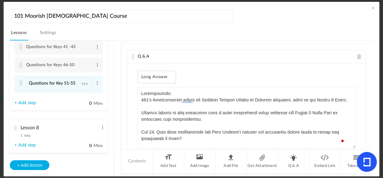
click at [32, 104] on link "+ Add step" at bounding box center [24, 103] width 21 height 5
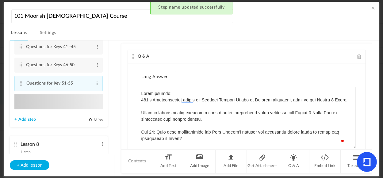
type input "Step 5"
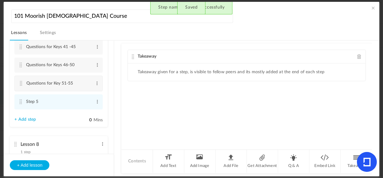
click at [358, 56] on span at bounding box center [360, 56] width 4 height 5
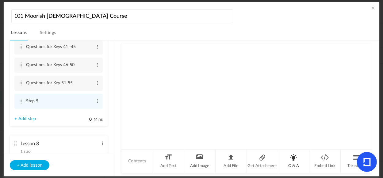
drag, startPoint x: 292, startPoint y: 159, endPoint x: 288, endPoint y: 154, distance: 6.5
click at [292, 159] on li "Q & A" at bounding box center [293, 161] width 31 height 23
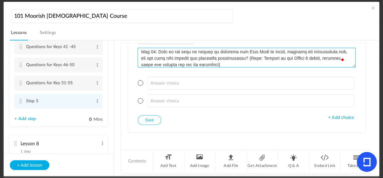
scroll to position [39, 0]
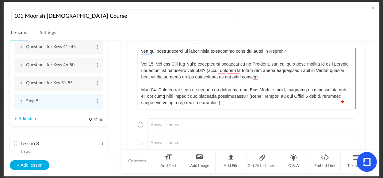
drag, startPoint x: 351, startPoint y: 65, endPoint x: 252, endPoint y: 109, distance: 108.3
click at [368, 175] on main "Q & A Single Select Single Select Multi Select True or False Paragraph Answer +…" at bounding box center [247, 109] width 251 height 136
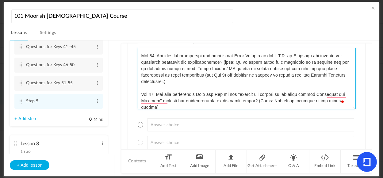
drag, startPoint x: 352, startPoint y: 77, endPoint x: 352, endPoint y: 73, distance: 4.3
click at [352, 73] on textarea "To enrich screen reader interactions, please activate Accessibility in Grammarl…" at bounding box center [247, 78] width 218 height 61
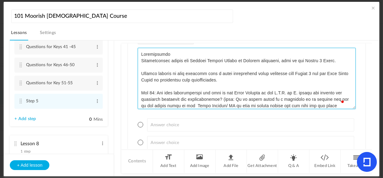
click at [193, 55] on textarea "To enrich screen reader interactions, please activate Accessibility in Grammarl…" at bounding box center [247, 78] width 218 height 61
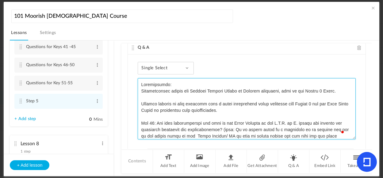
type textarea "Instructions: Questionnaire within the Moorish Science Temple of America teachi…"
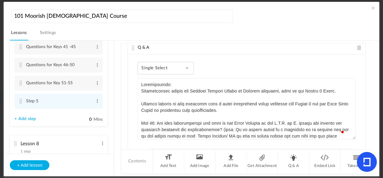
click at [174, 64] on div "Single Select Single Select Multi Select True or False Paragraph Answer" at bounding box center [166, 68] width 56 height 13
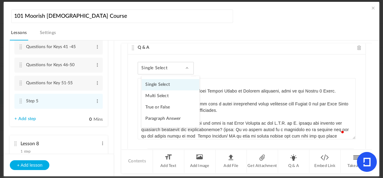
click at [166, 115] on link "Paragraph Answer" at bounding box center [171, 118] width 58 height 11
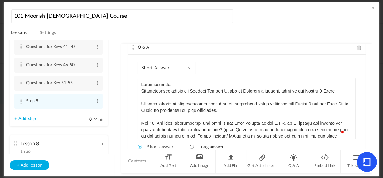
click at [192, 146] on span at bounding box center [192, 147] width 4 height 4
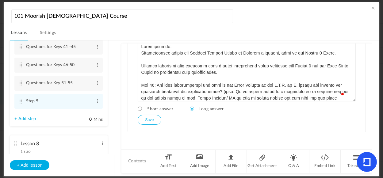
click at [152, 121] on button "Save" at bounding box center [149, 120] width 23 height 10
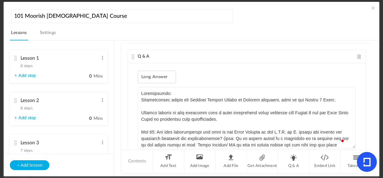
scroll to position [145, 0]
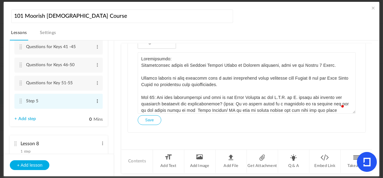
click at [96, 102] on span at bounding box center [97, 101] width 5 height 6
click at [82, 112] on link "Edit" at bounding box center [88, 111] width 24 height 7
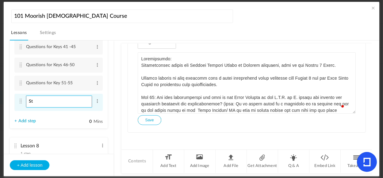
type input "S"
paste input "Questions for Key 56-60"
type input "Questions for Key 56-60"
click at [25, 122] on link "+ Add step" at bounding box center [24, 121] width 21 height 5
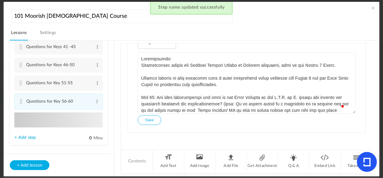
type input "Step 6"
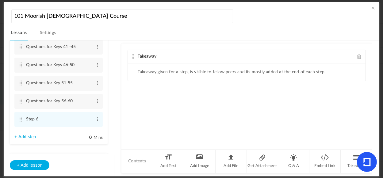
drag, startPoint x: 359, startPoint y: 57, endPoint x: 359, endPoint y: 60, distance: 3.7
click at [359, 57] on span at bounding box center [360, 56] width 4 height 5
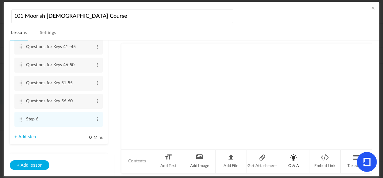
click at [295, 161] on li "Q & A" at bounding box center [293, 161] width 31 height 23
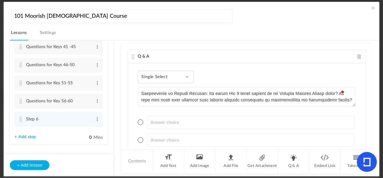
scroll to position [0, 0]
click at [176, 73] on div "Single Select Single Select Multi Select True or False Paragraph Answer" at bounding box center [166, 77] width 56 height 13
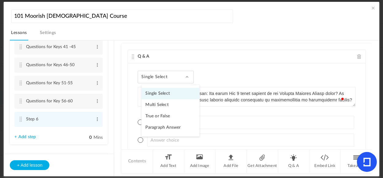
click at [164, 126] on link "Paragraph Answer" at bounding box center [171, 127] width 58 height 11
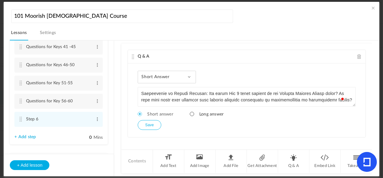
click at [192, 115] on span at bounding box center [192, 114] width 4 height 4
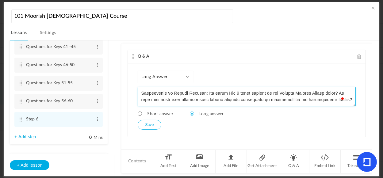
scroll to position [155, 0]
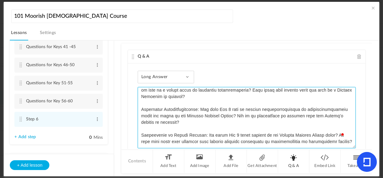
drag, startPoint x: 351, startPoint y: 105, endPoint x: 299, endPoint y: 167, distance: 80.9
click at [364, 166] on body "U The Moorish [DEMOGRAPHIC_DATA] Therocratic Insitute. MITI View all No results…" at bounding box center [191, 89] width 383 height 178
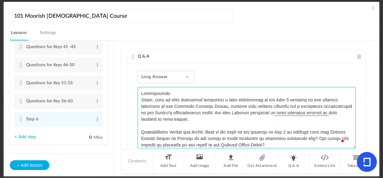
click at [175, 91] on textarea "To enrich screen reader interactions, please activate Accessibility in Grammarl…" at bounding box center [247, 117] width 218 height 61
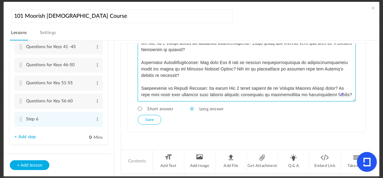
type textarea "Instructions: Islam, each of these questions encourages a deep examination of h…"
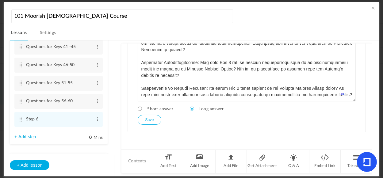
click at [144, 118] on button "Save" at bounding box center [149, 120] width 23 height 10
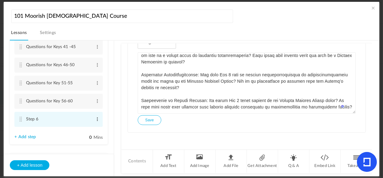
click at [95, 121] on span at bounding box center [97, 119] width 5 height 6
click at [81, 129] on link "Edit" at bounding box center [88, 129] width 24 height 7
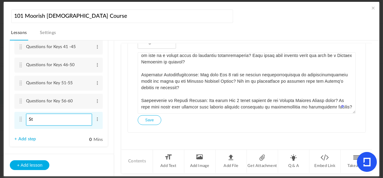
type input "S"
paste input "Questions for Act 5"
type input "Questions for Act 5"
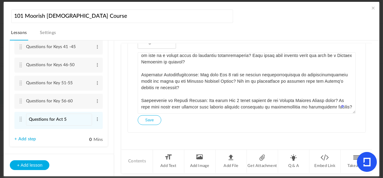
click at [152, 118] on button "Save" at bounding box center [149, 120] width 23 height 10
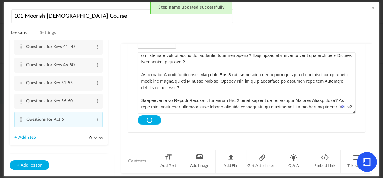
click at [26, 140] on link "+ Add step" at bounding box center [24, 137] width 21 height 5
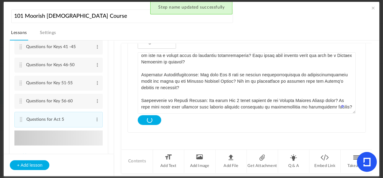
type input "Step 7"
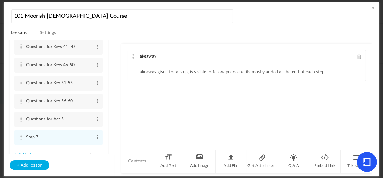
click at [358, 56] on span at bounding box center [360, 56] width 4 height 5
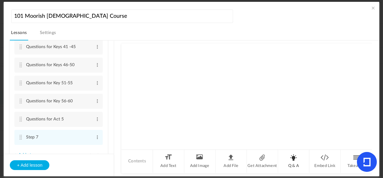
click at [293, 160] on li "Q & A" at bounding box center [293, 161] width 31 height 23
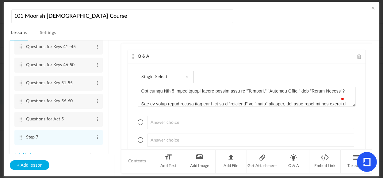
click at [183, 76] on div "Single Select Single Select Multi Select True or False Paragraph Answer" at bounding box center [166, 77] width 56 height 13
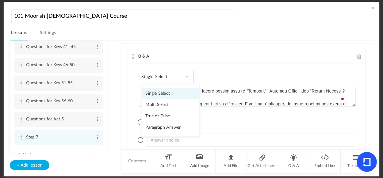
click at [167, 129] on link "Paragraph Answer" at bounding box center [171, 127] width 58 height 11
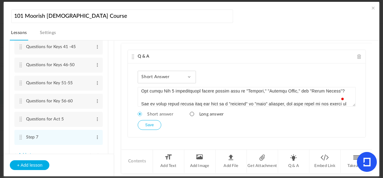
click at [192, 113] on span at bounding box center [192, 114] width 4 height 4
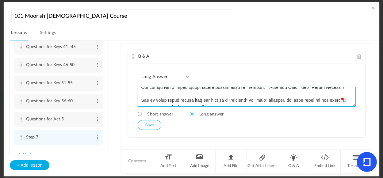
drag, startPoint x: 352, startPoint y: 105, endPoint x: 354, endPoint y: 121, distance: 15.8
click at [354, 123] on div "Long Answer Single Select Multi Select True or False Paragraph Answer Short ans…" at bounding box center [247, 101] width 238 height 74
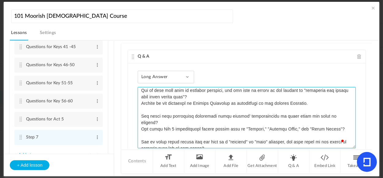
drag, startPoint x: 351, startPoint y: 105, endPoint x: 340, endPoint y: 140, distance: 36.7
click at [353, 174] on main "Q & A Long Answer Single Select Multi Select True or False Paragraph Answer Sho…" at bounding box center [247, 109] width 251 height 136
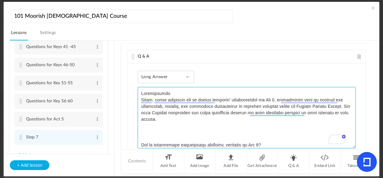
click at [204, 126] on textarea "To enrich screen reader interactions, please activate Accessibility in Grammarl…" at bounding box center [247, 117] width 218 height 61
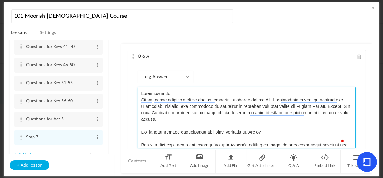
click at [174, 92] on textarea "To enrich screen reader interactions, please activate Accessibility in Grammarl…" at bounding box center [247, 117] width 218 height 61
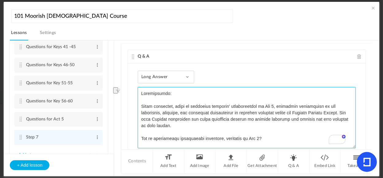
drag, startPoint x: 352, startPoint y: 100, endPoint x: 353, endPoint y: 117, distance: 16.6
click at [353, 117] on div "Long Answer Single Select Multi Select True or False Paragraph Answer Short ans…" at bounding box center [247, 122] width 238 height 116
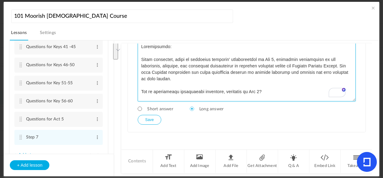
type textarea "Instructions: These questions, aimed at deepening students' understanding of Ac…"
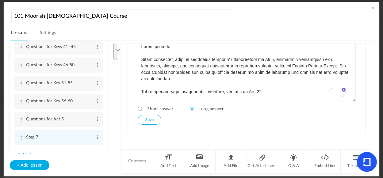
click at [148, 119] on button "Save" at bounding box center [149, 120] width 23 height 10
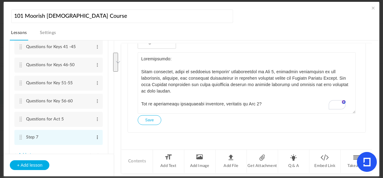
click at [97, 138] on span at bounding box center [97, 137] width 5 height 6
click at [81, 148] on link "Edit" at bounding box center [88, 147] width 24 height 7
type input "S"
paste input "Questions for Act 6"
type input "Questions for Act 6"
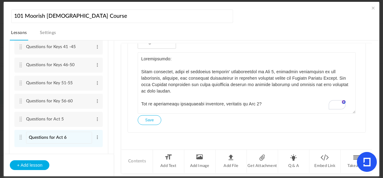
click at [77, 166] on div "+ Add lesson" at bounding box center [59, 165] width 110 height 22
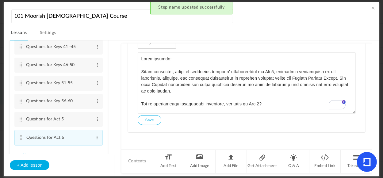
click at [152, 121] on button "Save" at bounding box center [149, 120] width 23 height 10
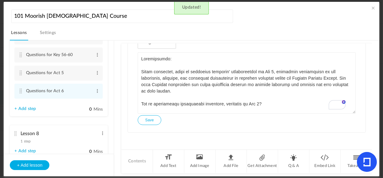
click at [28, 109] on link "+ Add step" at bounding box center [24, 109] width 21 height 5
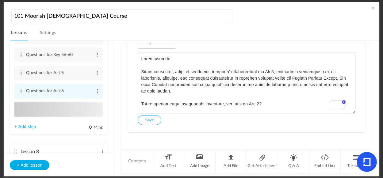
type input "Step 8"
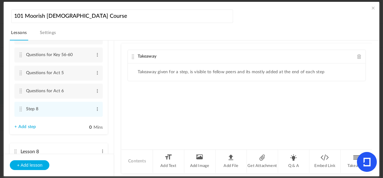
click at [358, 55] on span at bounding box center [360, 56] width 4 height 5
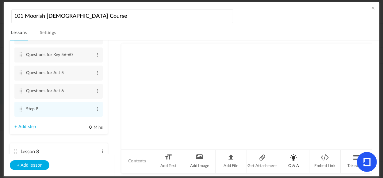
click at [293, 160] on li "Q & A" at bounding box center [293, 161] width 31 height 23
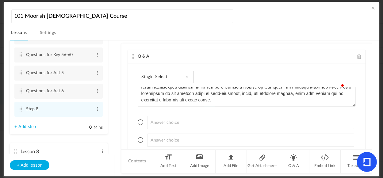
scroll to position [0, 0]
click at [180, 74] on div "Single Select Single Select Multi Select True or False Paragraph Answer" at bounding box center [166, 77] width 56 height 13
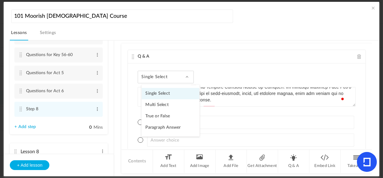
drag, startPoint x: 165, startPoint y: 128, endPoint x: 165, endPoint y: 123, distance: 4.9
click at [165, 128] on link "Paragraph Answer" at bounding box center [171, 127] width 58 height 11
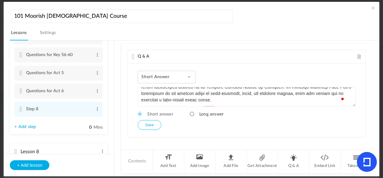
click at [191, 114] on span at bounding box center [192, 114] width 4 height 4
click at [148, 126] on button "Save" at bounding box center [149, 125] width 23 height 10
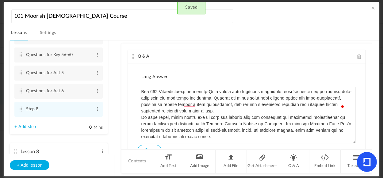
scroll to position [256, 0]
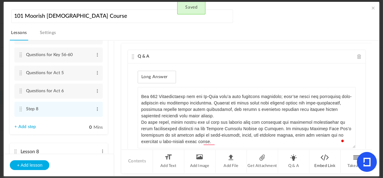
drag, startPoint x: 353, startPoint y: 105, endPoint x: 313, endPoint y: 171, distance: 77.8
click at [368, 178] on section "101 Moorish [DEMOGRAPHIC_DATA] Course Lessons Settings Publish Lesson 1 8 steps…" at bounding box center [191, 89] width 383 height 178
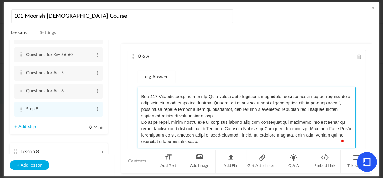
scroll to position [187, 0]
click at [252, 120] on textarea "To enrich screen reader interactions, please activate Accessibility in Grammarl…" at bounding box center [247, 117] width 218 height 61
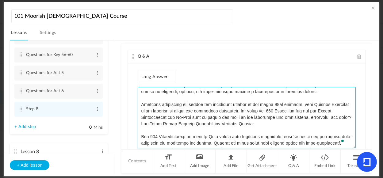
click at [201, 123] on textarea "To enrich screen reader interactions, please activate Accessibility in Grammarl…" at bounding box center [247, 117] width 218 height 61
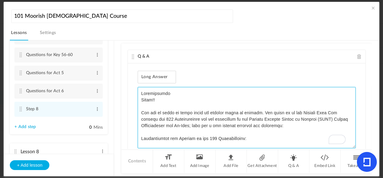
drag, startPoint x: 151, startPoint y: 106, endPoint x: 156, endPoint y: 105, distance: 4.8
click at [151, 106] on textarea "To enrich screen reader interactions, please activate Accessibility in Grammarl…" at bounding box center [247, 117] width 218 height 61
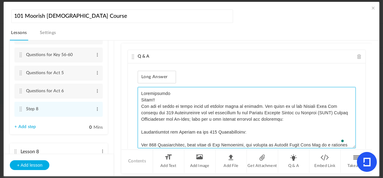
click at [186, 97] on textarea "To enrich screen reader interactions, please activate Accessibility in Grammarl…" at bounding box center [247, 117] width 218 height 61
click at [178, 95] on textarea "To enrich screen reader interactions, please activate Accessibility in Grammarl…" at bounding box center [247, 117] width 218 height 61
type textarea "Instructions: Islam!! You are to write an essay using the prompts below as supp…"
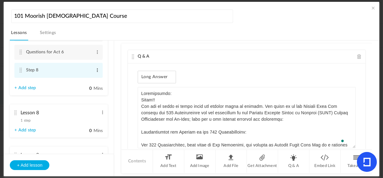
click at [96, 72] on span at bounding box center [97, 70] width 5 height 6
click at [82, 80] on link "Edit" at bounding box center [88, 80] width 24 height 7
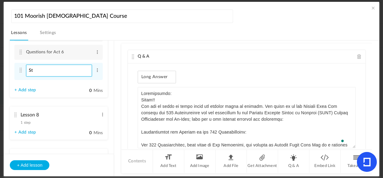
type input "S"
paste input "Essay"
type input "Lesson 7: Essay"
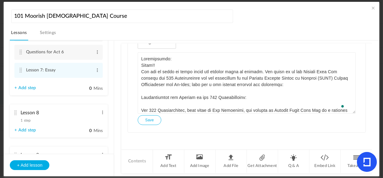
click at [149, 119] on button "Save" at bounding box center [149, 120] width 23 height 10
click at [29, 89] on link "+ Add step" at bounding box center [24, 88] width 21 height 5
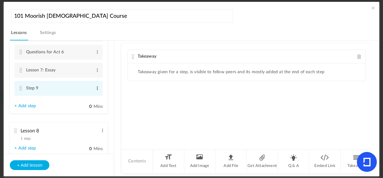
click at [95, 89] on span at bounding box center [97, 88] width 5 height 6
click at [85, 99] on link "Edit" at bounding box center [88, 98] width 24 height 7
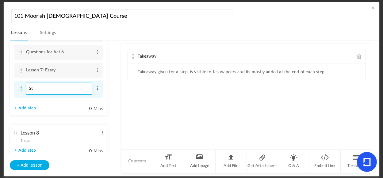
type input "S"
type input "Quiz"
click at [358, 56] on span at bounding box center [360, 56] width 4 height 5
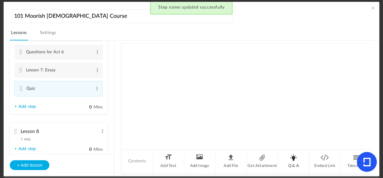
click at [293, 161] on li "Q & A" at bounding box center [293, 161] width 31 height 23
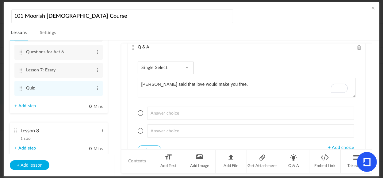
scroll to position [4, 0]
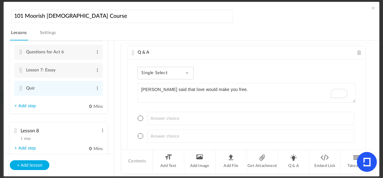
type textarea "[PERSON_NAME] said that love would make you free."
click at [178, 72] on div "Single Select Single Select Multi Select True or False Paragraph Answer" at bounding box center [166, 73] width 56 height 13
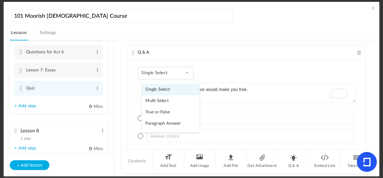
click at [163, 112] on link "True or False" at bounding box center [171, 112] width 58 height 11
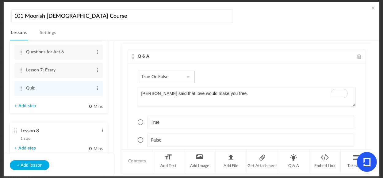
scroll to position [145, 0]
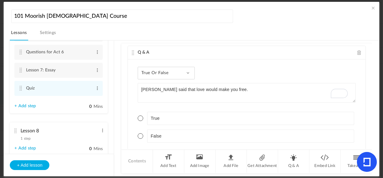
drag, startPoint x: 141, startPoint y: 134, endPoint x: 148, endPoint y: 134, distance: 7.4
click at [141, 134] on span at bounding box center [141, 137] width 6 height 6
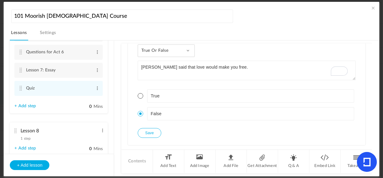
scroll to position [39, 0]
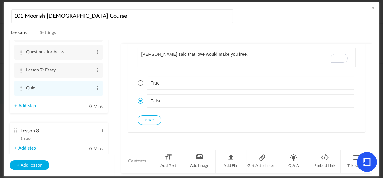
click at [146, 120] on button "Save" at bounding box center [149, 120] width 23 height 10
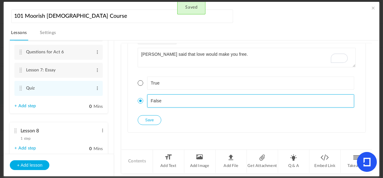
drag, startPoint x: 371, startPoint y: 111, endPoint x: 370, endPoint y: 86, distance: 24.9
click at [370, 86] on div "Lesson 1 8 steps Edit Delete Introduction to Lesson 1 Edit Delete" at bounding box center [195, 109] width 370 height 136
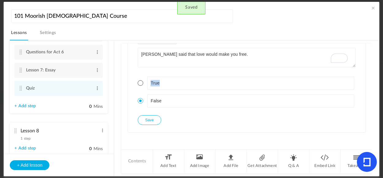
drag, startPoint x: 371, startPoint y: 98, endPoint x: 366, endPoint y: 65, distance: 33.1
click at [366, 65] on div "Lesson 1 8 steps Edit Delete Introduction to Lesson 1 Edit Delete" at bounding box center [195, 109] width 370 height 136
click at [295, 161] on li "Q & A" at bounding box center [293, 161] width 31 height 23
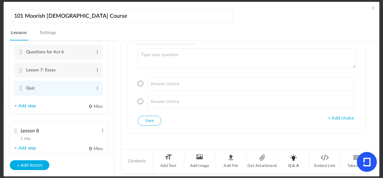
scroll to position [0, 0]
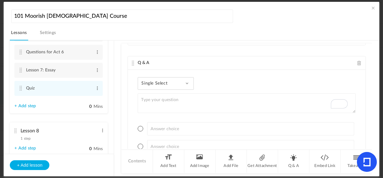
click at [188, 82] on span at bounding box center [187, 83] width 3 height 3
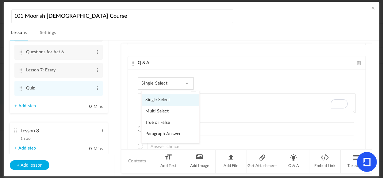
click at [161, 119] on link "True or False" at bounding box center [171, 122] width 58 height 11
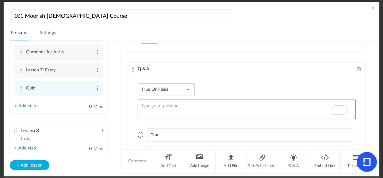
paste textarea "Truth can change over time."
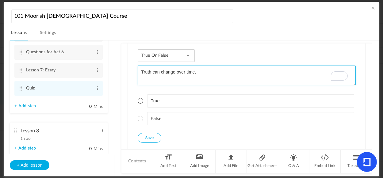
type textarea "Truth can change over time."
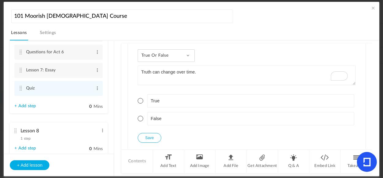
click at [139, 117] on span at bounding box center [141, 119] width 6 height 6
click at [152, 137] on button "Save" at bounding box center [149, 138] width 23 height 10
click at [294, 161] on li "Q & A" at bounding box center [293, 161] width 31 height 23
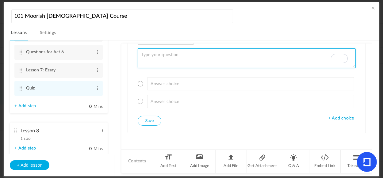
click at [174, 55] on textarea "To enrich screen reader interactions, please activate Accessibility in Grammarl…" at bounding box center [247, 59] width 218 height 20
paste textarea "The Holy City of Mecca is guarded by angels to keep unbelievers away."
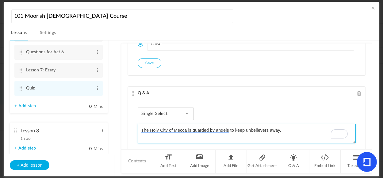
type textarea "The Holy City of Mecca is guarded by angels to keep unbelievers away."
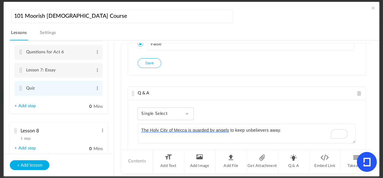
click at [173, 113] on div "Single Select Single Select Multi Select True or False Paragraph Answer" at bounding box center [166, 114] width 56 height 13
drag, startPoint x: 367, startPoint y: 117, endPoint x: 368, endPoint y: 128, distance: 11.1
click at [369, 131] on div "Q & A True or False Single Select Multi Select True or False Paragraph Answer J…" at bounding box center [247, 97] width 251 height 106
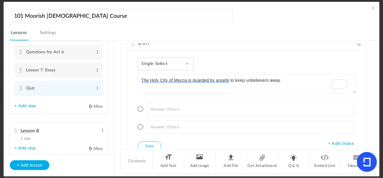
click at [184, 63] on div "Single Select Single Select Multi Select True or False Paragraph Answer" at bounding box center [166, 64] width 56 height 13
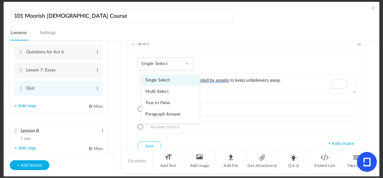
click at [160, 100] on link "True or False" at bounding box center [171, 103] width 58 height 11
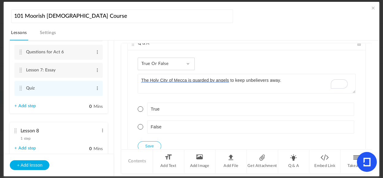
click at [142, 107] on span at bounding box center [141, 110] width 6 height 6
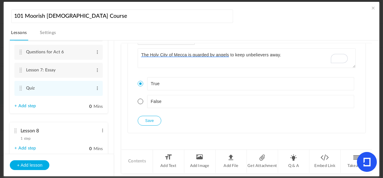
click at [149, 116] on button "Save" at bounding box center [149, 121] width 23 height 10
click at [297, 162] on li "Q & A" at bounding box center [293, 161] width 31 height 23
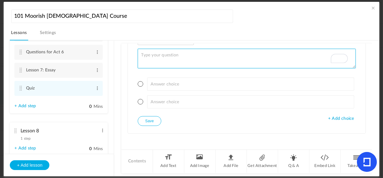
paste textarea "Truth is Aught."
type textarea "Truth is Aught."
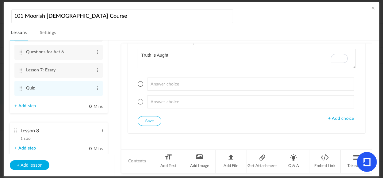
drag, startPoint x: 371, startPoint y: 139, endPoint x: 369, endPoint y: 133, distance: 6.5
click at [369, 133] on div "Lesson 1 8 steps Edit Delete Introduction to Lesson 1 Edit Delete" at bounding box center [195, 109] width 370 height 136
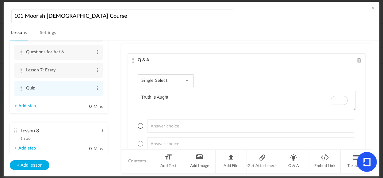
click at [155, 76] on div "Single Select Single Select Multi Select True or False Paragraph Answer" at bounding box center [166, 81] width 56 height 13
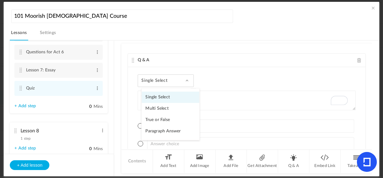
click at [163, 118] on link "True or False" at bounding box center [171, 120] width 58 height 11
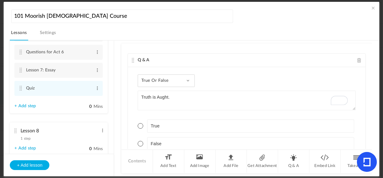
drag, startPoint x: 142, startPoint y: 126, endPoint x: 212, endPoint y: 105, distance: 72.0
click at [142, 126] on span at bounding box center [141, 126] width 6 height 6
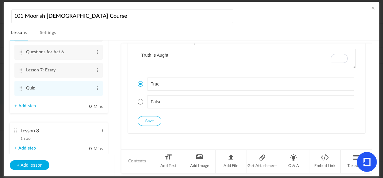
drag, startPoint x: 152, startPoint y: 121, endPoint x: 157, endPoint y: 111, distance: 11.8
click at [152, 121] on button "Save" at bounding box center [149, 121] width 23 height 10
click at [298, 162] on li "Q & A" at bounding box center [293, 161] width 31 height 23
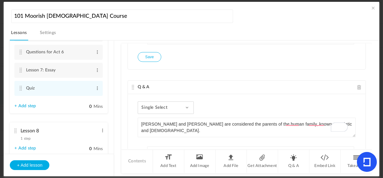
type textarea "[PERSON_NAME] and [PERSON_NAME] are considered the parents of the human family,…"
click at [179, 102] on div "Single Select Single Select Multi Select True or False Paragraph Answer" at bounding box center [166, 108] width 56 height 13
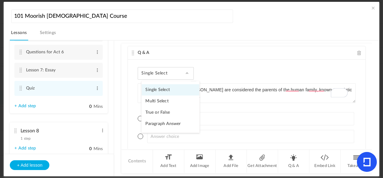
click at [158, 107] on link "True or False" at bounding box center [171, 112] width 58 height 11
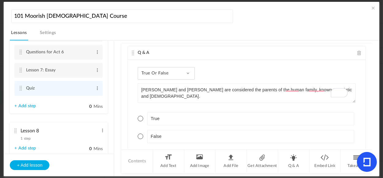
click at [140, 116] on span at bounding box center [141, 119] width 6 height 6
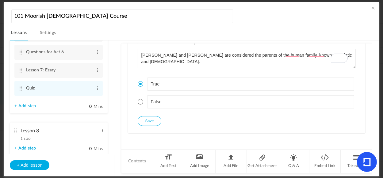
click at [153, 117] on button "Save" at bounding box center [149, 121] width 23 height 10
click at [295, 160] on li "Q & A" at bounding box center [293, 161] width 31 height 23
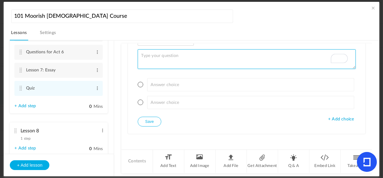
paste textarea "After leaving the [GEOGRAPHIC_DATA][PERSON_NAME] and [PERSON_NAME] went to [GEO…"
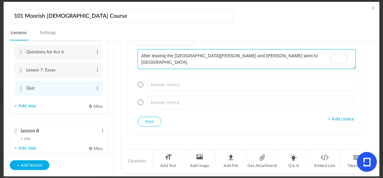
scroll to position [665, 0]
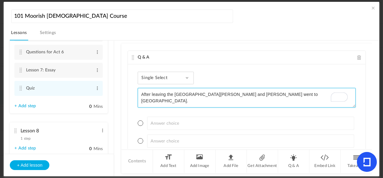
type textarea "After leaving the [GEOGRAPHIC_DATA][PERSON_NAME] and [PERSON_NAME] went to [GEO…"
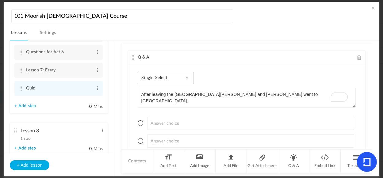
click at [186, 78] on div "Single Select Single Select Multi Select True or False Paragraph Answer" at bounding box center [166, 78] width 56 height 13
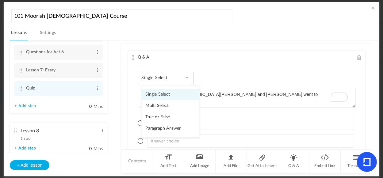
click at [163, 115] on link "True or False" at bounding box center [171, 117] width 58 height 11
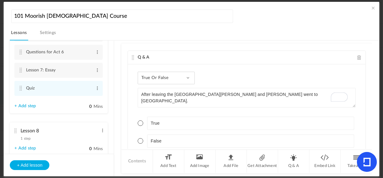
drag, startPoint x: 140, startPoint y: 140, endPoint x: 258, endPoint y: 139, distance: 117.6
click at [141, 139] on span at bounding box center [141, 141] width 6 height 6
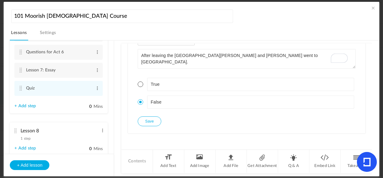
click at [153, 119] on button "Save" at bounding box center [149, 122] width 23 height 10
click at [294, 162] on li "Q & A" at bounding box center [293, 161] width 31 height 23
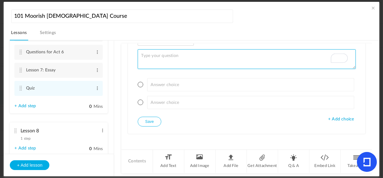
paste textarea "A.C in the Keys refers to Ancient Chamber"
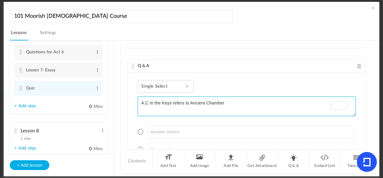
type textarea "A.C in the Keys refers to Ancient Chamber"
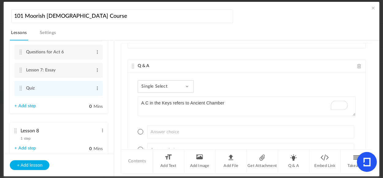
click at [180, 85] on div "Single Select Single Select Multi Select True or False Paragraph Answer" at bounding box center [166, 86] width 56 height 13
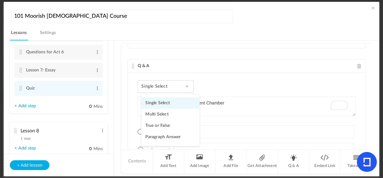
click at [160, 125] on link "True or False" at bounding box center [171, 125] width 58 height 11
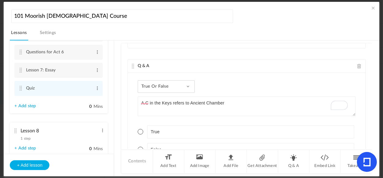
click at [140, 147] on span at bounding box center [141, 150] width 6 height 6
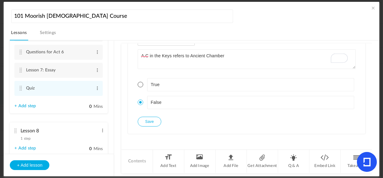
click at [147, 120] on button "Save" at bounding box center [149, 122] width 23 height 10
drag, startPoint x: 295, startPoint y: 161, endPoint x: 289, endPoint y: 155, distance: 7.6
click at [295, 161] on li "Q & A" at bounding box center [293, 161] width 31 height 23
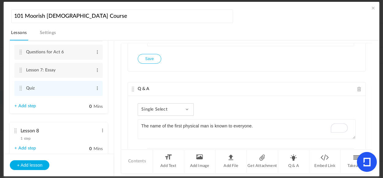
type textarea "The name of the first physical man is known to everyone."
click at [174, 105] on div "Single Select Single Select Multi Select True or False Paragraph Answer" at bounding box center [166, 109] width 56 height 13
click at [168, 147] on link "True or False" at bounding box center [171, 148] width 58 height 11
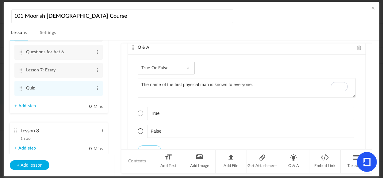
click at [142, 129] on span at bounding box center [141, 132] width 6 height 6
click at [149, 146] on button "Save" at bounding box center [149, 151] width 23 height 10
click at [294, 164] on li "Q & A" at bounding box center [293, 161] width 31 height 23
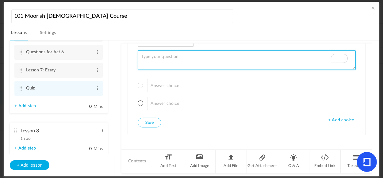
paste textarea "The physical part of man was formed in the [GEOGRAPHIC_DATA], located in [GEOGR…"
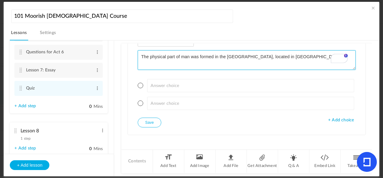
type textarea "The physical part of man was formed in the [GEOGRAPHIC_DATA], located in [GEOGR…"
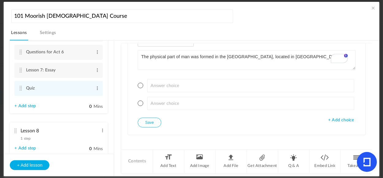
drag, startPoint x: 368, startPoint y: 142, endPoint x: 369, endPoint y: 137, distance: 5.0
click at [369, 134] on div "Q & A True or False Single Select Multi Select True or False Paragraph Answer […" at bounding box center [247, 97] width 251 height 106
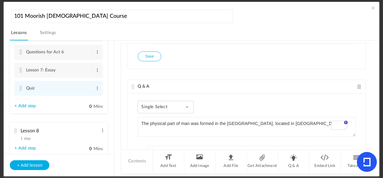
click at [157, 106] on span "Single Select" at bounding box center [157, 107] width 31 height 5
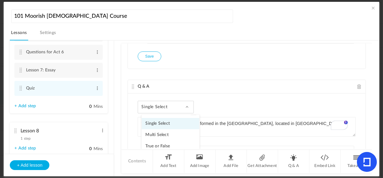
drag, startPoint x: 164, startPoint y: 142, endPoint x: 170, endPoint y: 137, distance: 7.9
click at [164, 141] on link "True or False" at bounding box center [171, 146] width 58 height 11
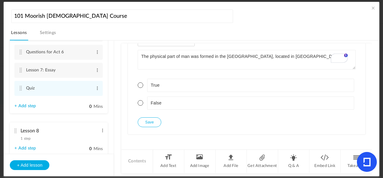
click at [140, 84] on span at bounding box center [141, 86] width 6 height 6
click at [151, 118] on button "Save" at bounding box center [149, 123] width 23 height 10
drag, startPoint x: 293, startPoint y: 167, endPoint x: 293, endPoint y: 157, distance: 9.2
click at [293, 167] on li "Q & A" at bounding box center [293, 161] width 31 height 23
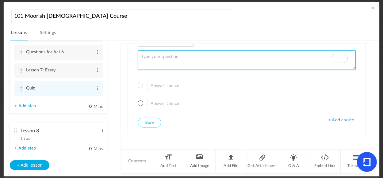
paste textarea "Another name for Truth is the Holy Breath."
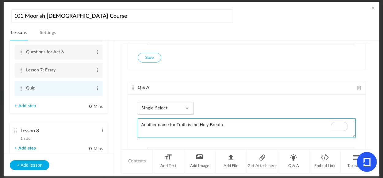
type textarea "Another name for Truth is the Holy Breath."
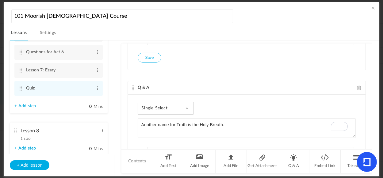
click at [165, 106] on span "Single Select" at bounding box center [157, 108] width 31 height 5
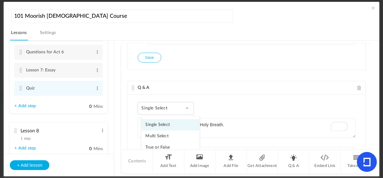
click at [164, 145] on link "True or False" at bounding box center [171, 147] width 58 height 11
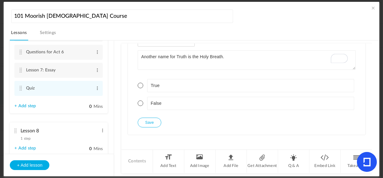
click at [142, 83] on span at bounding box center [141, 86] width 6 height 6
click at [154, 121] on button "Save" at bounding box center [149, 123] width 23 height 10
drag, startPoint x: 293, startPoint y: 161, endPoint x: 292, endPoint y: 157, distance: 4.5
click at [293, 161] on li "Q & A" at bounding box center [293, 161] width 31 height 23
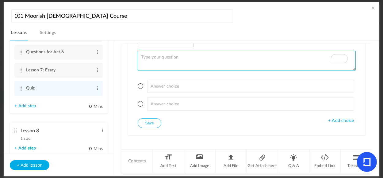
paste textarea "A.C. of the M.S.T. of A. stands for the Adept Chamber of the [DEMOGRAPHIC_DATA]…"
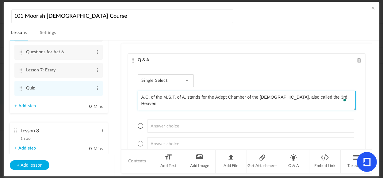
type textarea "A.C. of the M.S.T. of A. stands for the Adept Chamber of the [DEMOGRAPHIC_DATA]…"
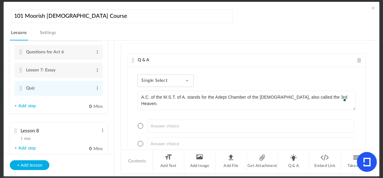
click at [152, 78] on span "Single Select" at bounding box center [157, 80] width 31 height 5
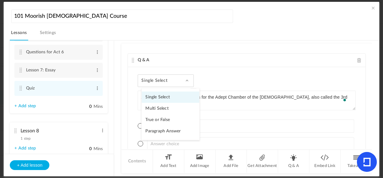
click at [150, 117] on link "True or False" at bounding box center [171, 120] width 58 height 11
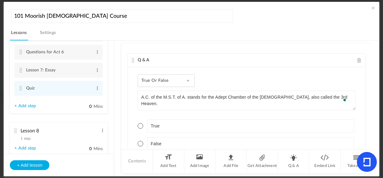
click at [139, 123] on span at bounding box center [141, 126] width 6 height 6
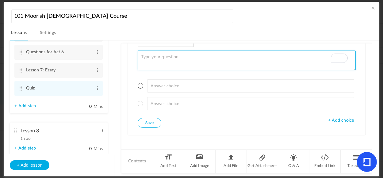
paste textarea "The Covenant of the [DEMOGRAPHIC_DATA]-[DEMOGRAPHIC_DATA] is to honor one's fat…"
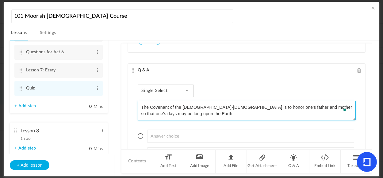
type textarea "The Covenant of the [DEMOGRAPHIC_DATA]-[DEMOGRAPHIC_DATA] is to honor one's fat…"
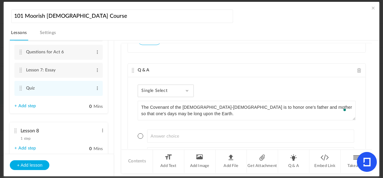
click at [166, 88] on span "Single Select" at bounding box center [157, 90] width 31 height 5
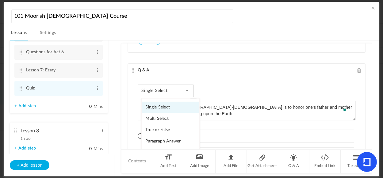
click at [157, 125] on link "True or False" at bounding box center [171, 130] width 58 height 11
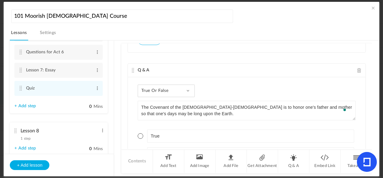
click at [139, 134] on span at bounding box center [141, 137] width 6 height 6
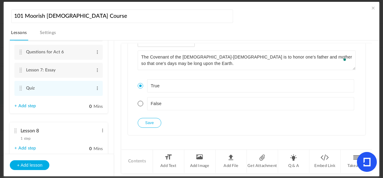
drag, startPoint x: 150, startPoint y: 119, endPoint x: 246, endPoint y: 174, distance: 110.4
click at [151, 120] on button "Save" at bounding box center [149, 123] width 23 height 10
click at [291, 163] on li "Q & A" at bounding box center [293, 161] width 31 height 23
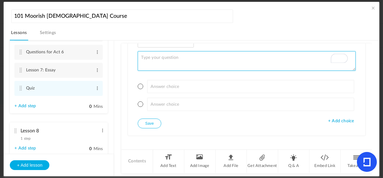
click at [161, 56] on textarea "To enrich screen reader interactions, please activate Accessibility in Grammarl…" at bounding box center [247, 61] width 218 height 20
paste textarea "[PERSON_NAME] taught in [GEOGRAPHIC_DATA], [GEOGRAPHIC_DATA], and [GEOGRAPHIC_D…"
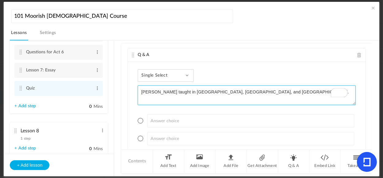
type textarea "[PERSON_NAME] taught in [GEOGRAPHIC_DATA], [GEOGRAPHIC_DATA], and [GEOGRAPHIC_D…"
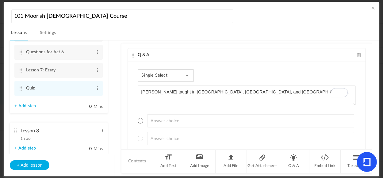
click at [165, 73] on span "Single Select" at bounding box center [157, 75] width 31 height 5
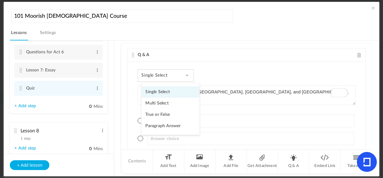
click at [166, 122] on link "Paragraph Answer" at bounding box center [171, 126] width 58 height 11
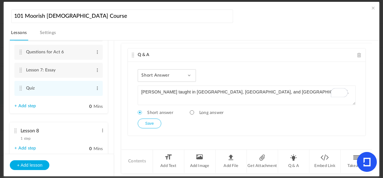
click at [174, 70] on div "Short Answer Single Select Multi Select True or False Paragraph Answer" at bounding box center [167, 75] width 58 height 13
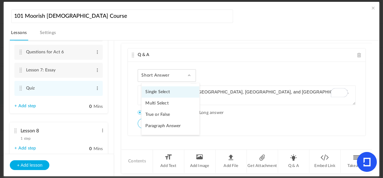
click at [165, 111] on link "True or False" at bounding box center [171, 114] width 58 height 11
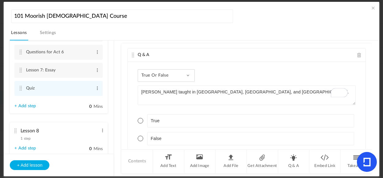
click at [142, 118] on span at bounding box center [141, 121] width 6 height 6
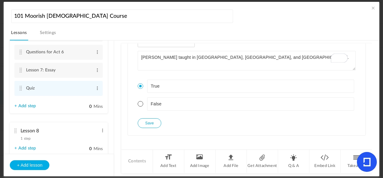
click at [151, 121] on button "Save" at bounding box center [149, 123] width 23 height 10
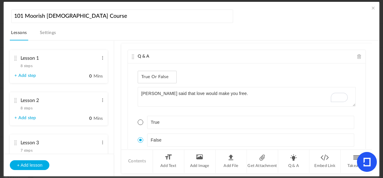
click at [293, 161] on li "Q & A" at bounding box center [293, 161] width 31 height 23
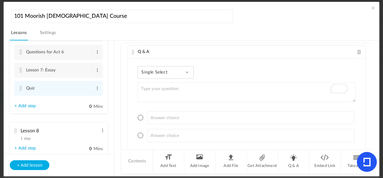
click at [189, 67] on div "Single Select Single Select Multi Select True or False Paragraph Answer" at bounding box center [166, 72] width 56 height 13
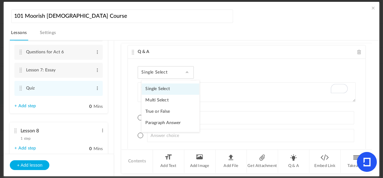
drag, startPoint x: 172, startPoint y: 107, endPoint x: 173, endPoint y: 103, distance: 3.8
click at [172, 107] on link "True or False" at bounding box center [171, 111] width 58 height 11
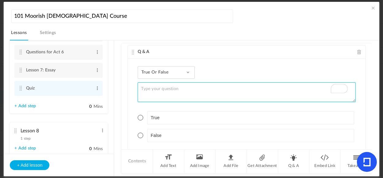
paste textarea "The Holy Breath is temporary and fleeting."
type textarea "The Holy Breath is temporary and fleeting."
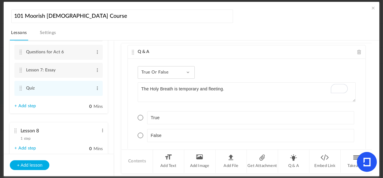
click at [141, 133] on span at bounding box center [141, 136] width 6 height 6
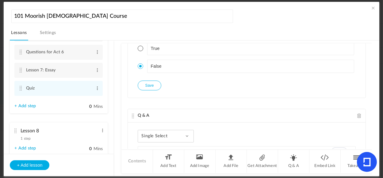
click at [151, 81] on button "Save" at bounding box center [149, 86] width 23 height 10
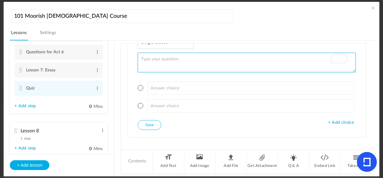
click at [170, 57] on textarea "To enrich screen reader interactions, please activate Accessibility in Grammarl…" at bounding box center [247, 63] width 218 height 20
paste textarea "Jesus began teaching at the age of thirty."
type textarea "Jesus began teaching at the age of thirty."
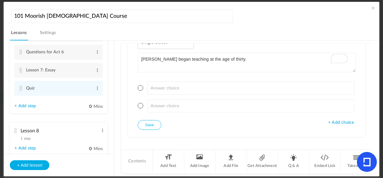
click at [369, 142] on div "Q & A True or False Single Select Multi Select True or False Paragraph Answer J…" at bounding box center [247, 97] width 251 height 106
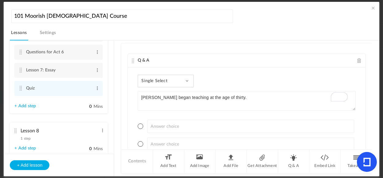
click at [179, 75] on div "Single Select Single Select Multi Select True or False Paragraph Answer" at bounding box center [166, 81] width 56 height 13
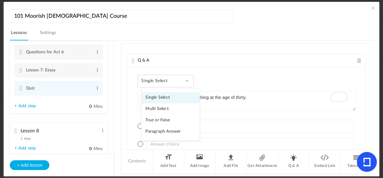
click at [165, 116] on link "True or False" at bounding box center [171, 120] width 58 height 11
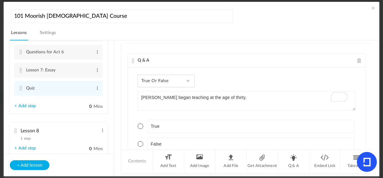
click at [140, 142] on span at bounding box center [141, 145] width 6 height 6
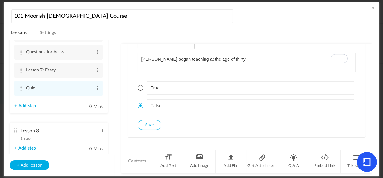
click at [154, 120] on button "Save" at bounding box center [149, 125] width 23 height 10
drag, startPoint x: 295, startPoint y: 165, endPoint x: 294, endPoint y: 159, distance: 5.8
click at [295, 165] on li "Q & A" at bounding box center [293, 161] width 31 height 23
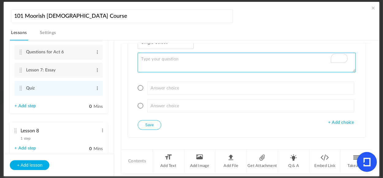
paste textarea "The Garden of Eden is located in Canaan, within the city of Mecca."
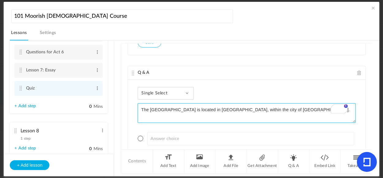
type textarea "The Garden of Eden is located in Canaan, within the city of Mecca."
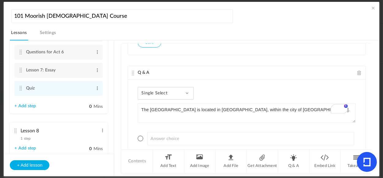
click at [157, 91] on span "Single Select" at bounding box center [157, 93] width 31 height 5
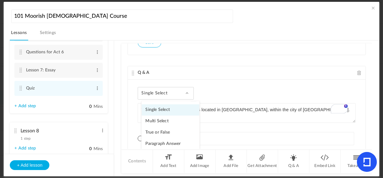
click at [151, 127] on link "True or False" at bounding box center [171, 132] width 58 height 11
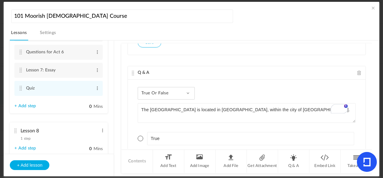
click at [140, 136] on span at bounding box center [141, 139] width 6 height 6
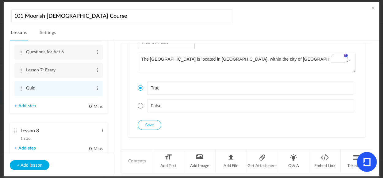
click at [155, 120] on button "Save" at bounding box center [149, 125] width 23 height 10
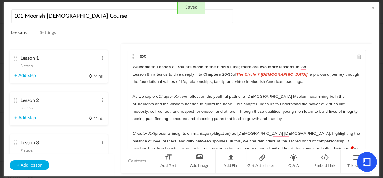
scroll to position [145, 0]
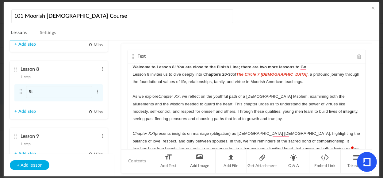
type input "S"
type input "About Lesson 8"
click at [71, 112] on li "Lesson 8 1 step Edit Delete About Lesson 8 Edit Delete 0" at bounding box center [59, 90] width 98 height 58
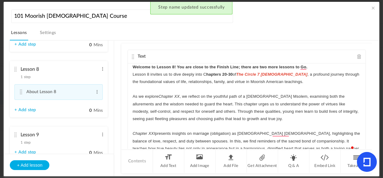
click at [25, 111] on link "+ Add step" at bounding box center [24, 110] width 21 height 5
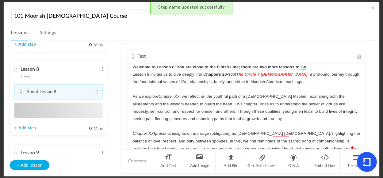
type input "Step 2"
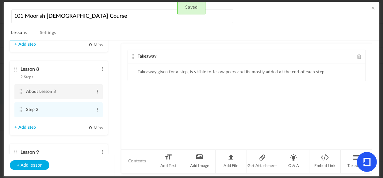
click at [21, 94] on cite at bounding box center [20, 91] width 4 height 5
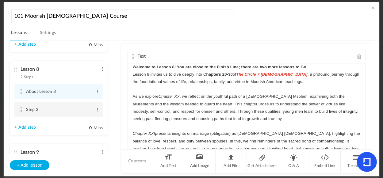
click at [21, 112] on cite at bounding box center [20, 109] width 4 height 5
